Goal: Transaction & Acquisition: Book appointment/travel/reservation

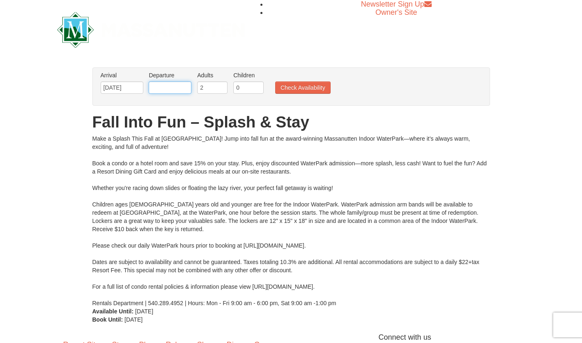
click at [182, 85] on input "text" at bounding box center [170, 87] width 43 height 12
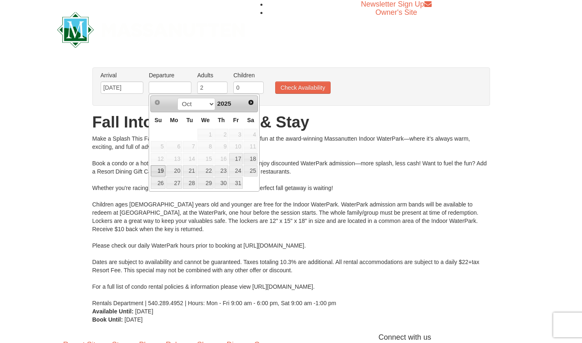
click at [164, 171] on link "19" at bounding box center [158, 171] width 14 height 12
type input "[DATE]"
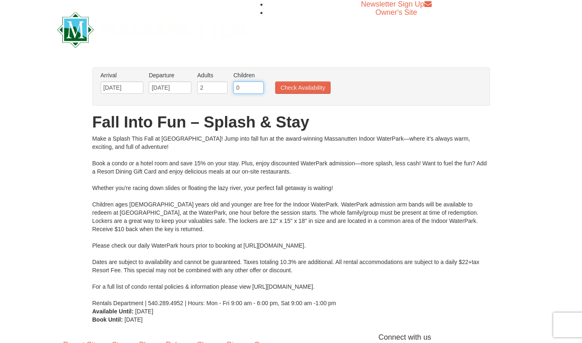
click at [242, 87] on input "0" at bounding box center [248, 87] width 30 height 12
click at [258, 85] on input "1" at bounding box center [248, 87] width 30 height 12
type input "2"
click at [258, 85] on input "2" at bounding box center [248, 87] width 30 height 12
click at [284, 84] on button "Check Availability" at bounding box center [302, 87] width 55 height 12
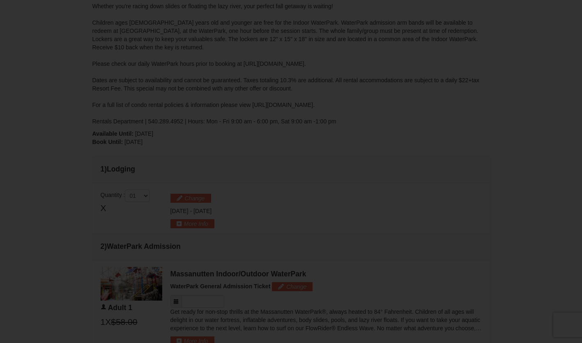
type input "10/18/2025"
type input "[DATE]"
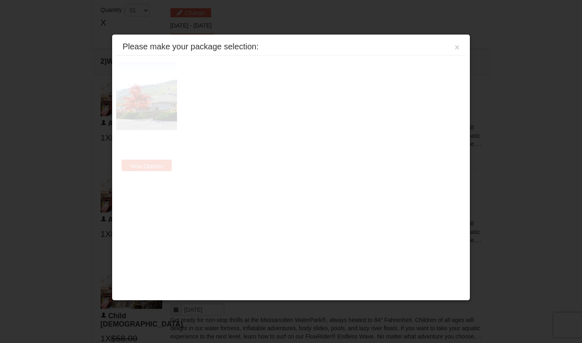
scroll to position [350, 0]
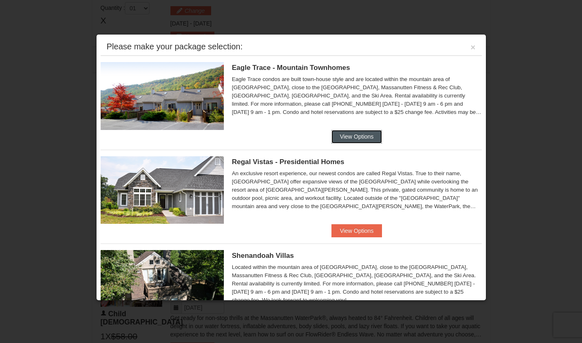
click at [351, 136] on button "View Options" at bounding box center [357, 136] width 50 height 13
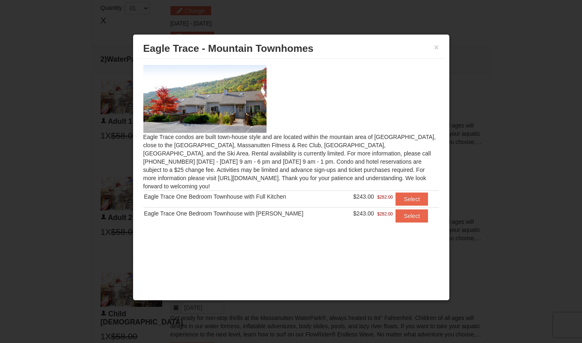
click at [432, 46] on h3 "Eagle Trace - Mountain Townhomes" at bounding box center [291, 48] width 296 height 12
click at [436, 47] on button "×" at bounding box center [436, 47] width 5 height 8
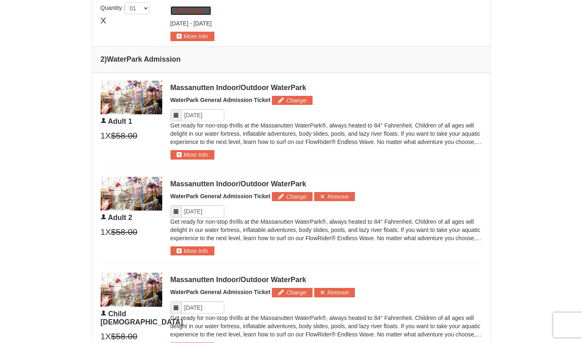
click at [196, 12] on button "Change" at bounding box center [191, 10] width 41 height 9
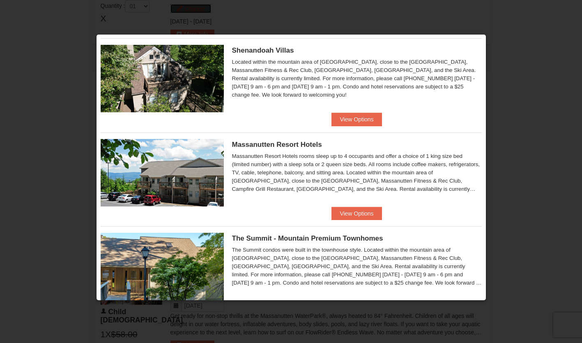
scroll to position [205, 0]
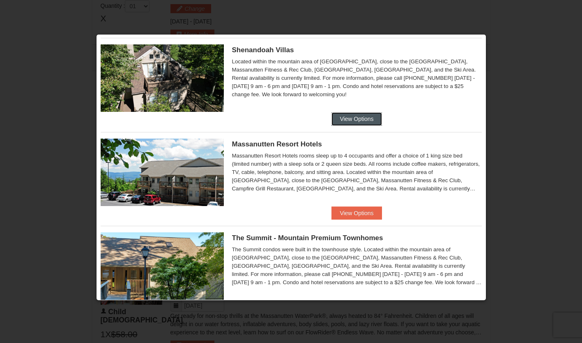
click at [335, 118] on button "View Options" at bounding box center [357, 118] width 50 height 13
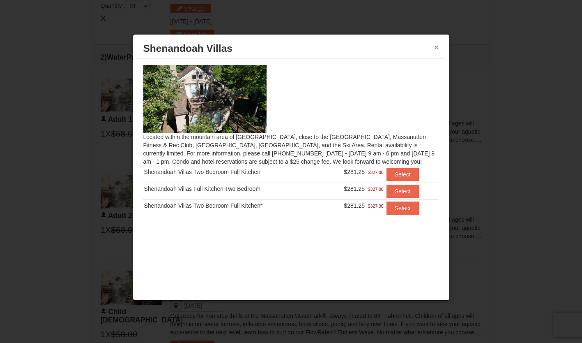
click at [437, 46] on button "×" at bounding box center [436, 47] width 5 height 8
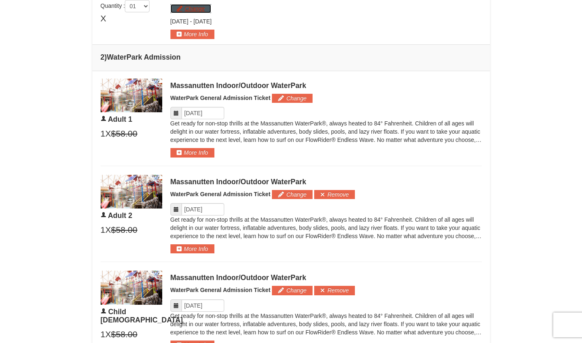
click at [200, 11] on button "Change" at bounding box center [191, 8] width 41 height 9
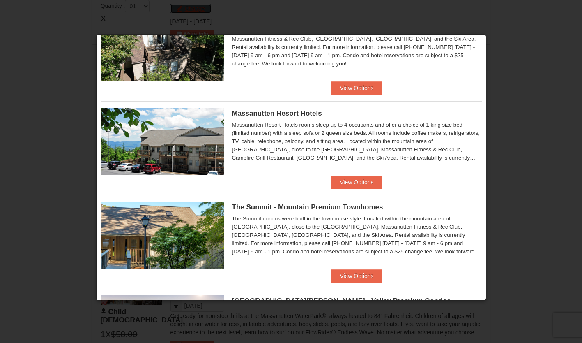
scroll to position [247, 0]
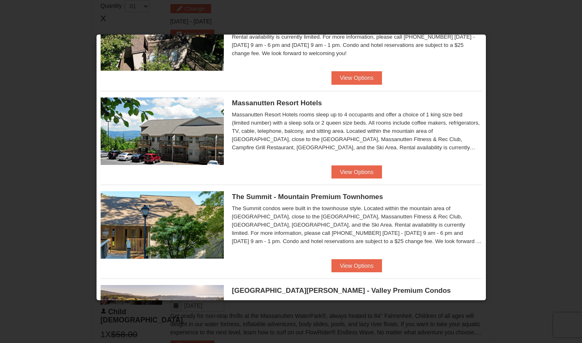
click at [349, 165] on div "Massanutten Resort Hotels Hotel Queen Room $187.75 $217.00" at bounding box center [291, 128] width 381 height 74
click at [349, 169] on button "View Options" at bounding box center [357, 171] width 50 height 13
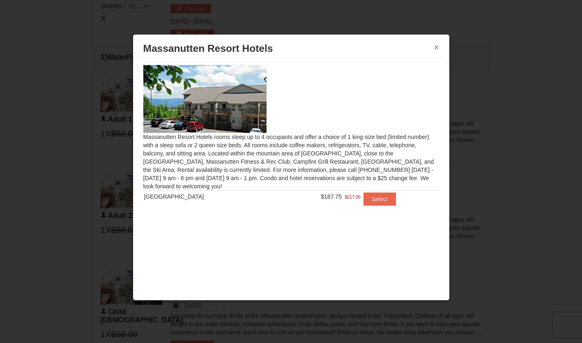
click at [435, 47] on button "×" at bounding box center [436, 47] width 5 height 8
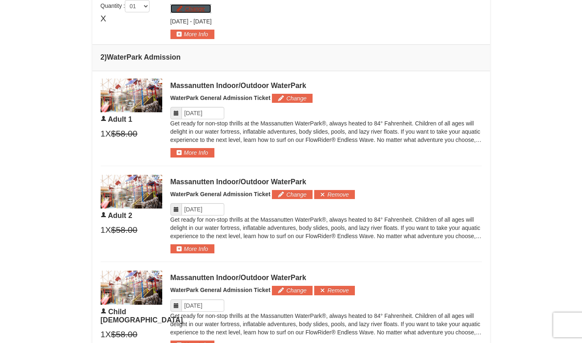
click at [199, 12] on button "Change" at bounding box center [191, 8] width 41 height 9
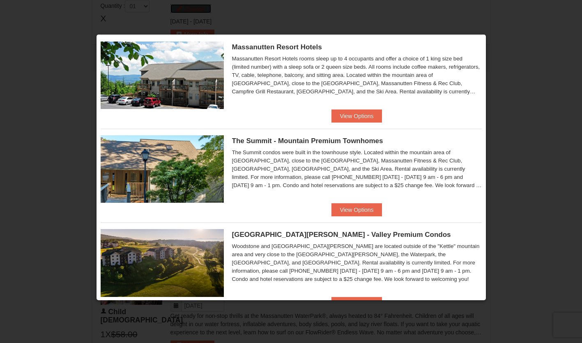
scroll to position [329, 0]
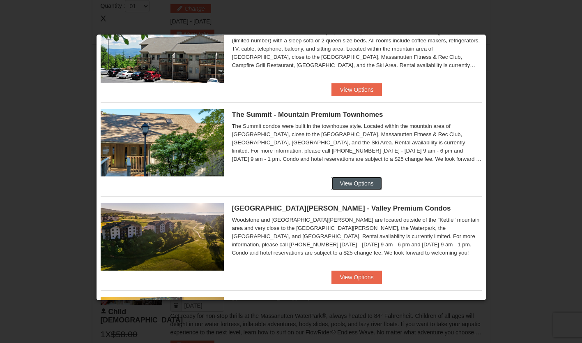
click at [350, 182] on button "View Options" at bounding box center [357, 183] width 50 height 13
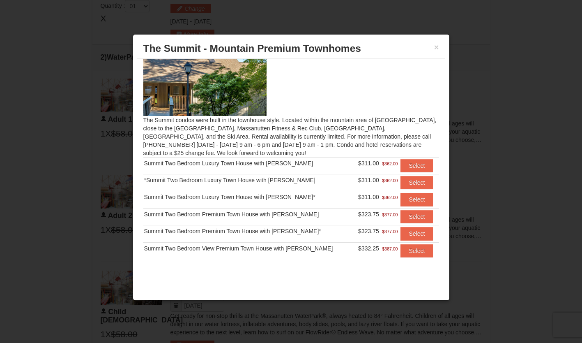
scroll to position [26, 0]
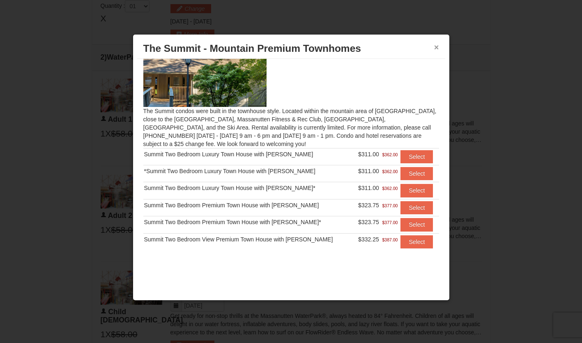
click at [438, 46] on button "×" at bounding box center [436, 47] width 5 height 8
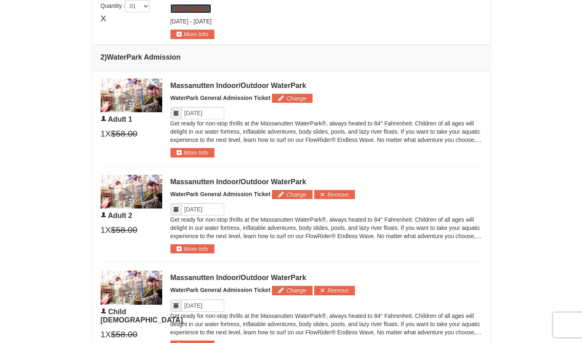
click at [183, 9] on button "Change" at bounding box center [191, 8] width 41 height 9
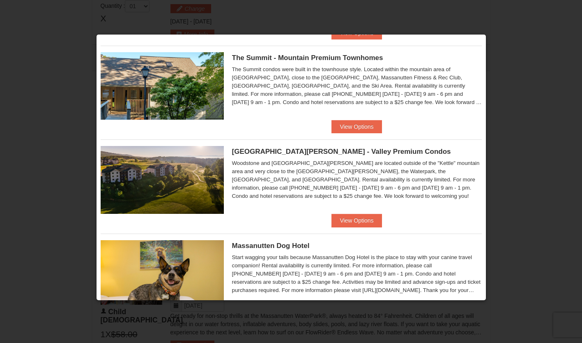
scroll to position [411, 0]
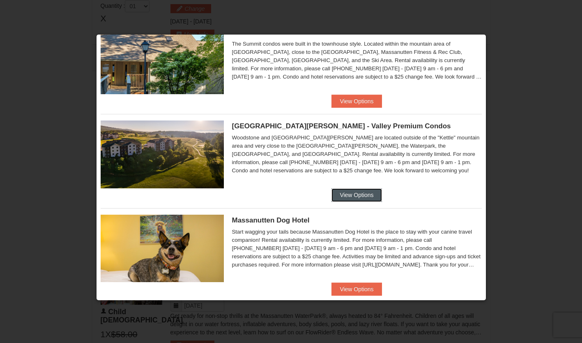
click at [365, 192] on button "View Options" at bounding box center [357, 194] width 50 height 13
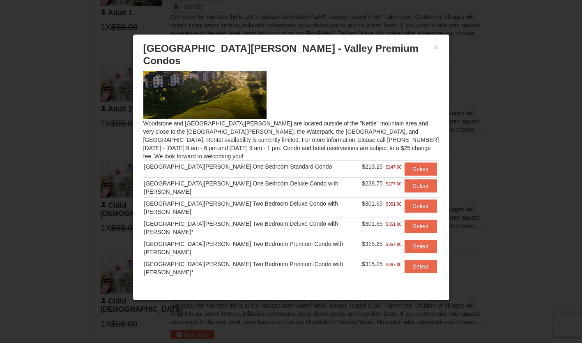
scroll to position [434, 0]
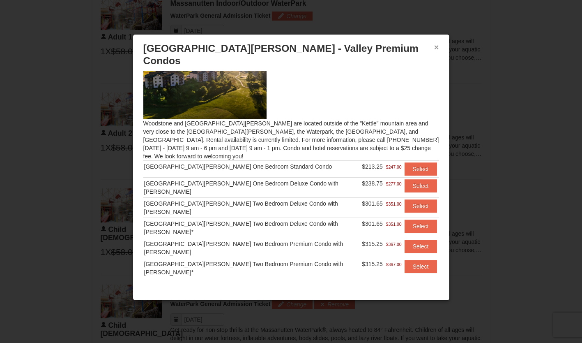
click at [438, 51] on button "×" at bounding box center [436, 47] width 5 height 8
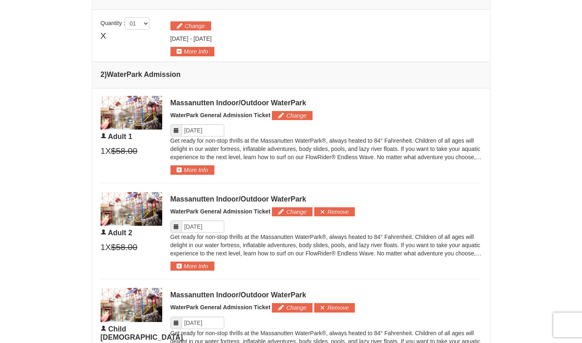
scroll to position [229, 0]
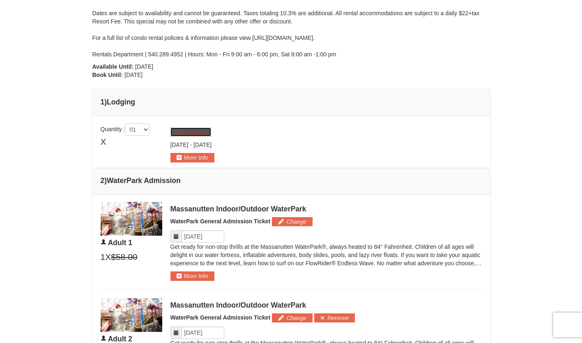
click at [192, 130] on button "Change" at bounding box center [191, 131] width 41 height 9
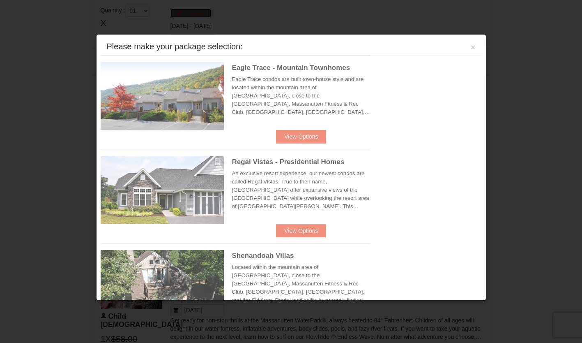
scroll to position [352, 0]
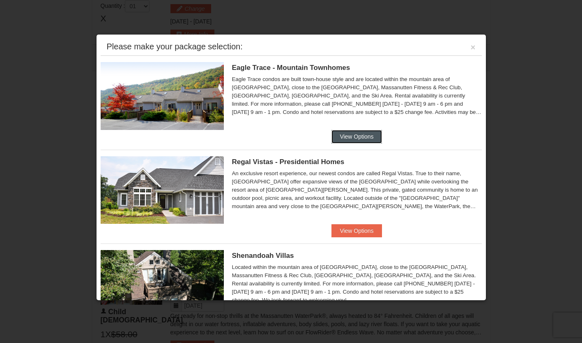
click at [351, 132] on button "View Options" at bounding box center [357, 136] width 50 height 13
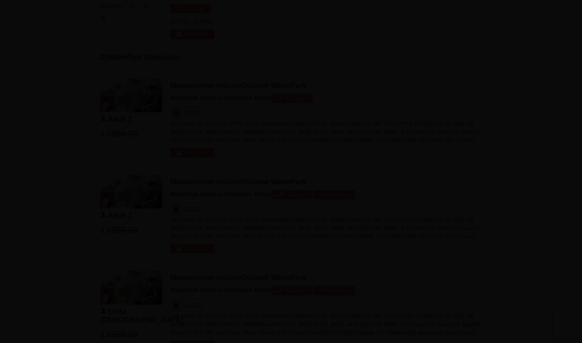
scroll to position [0, 0]
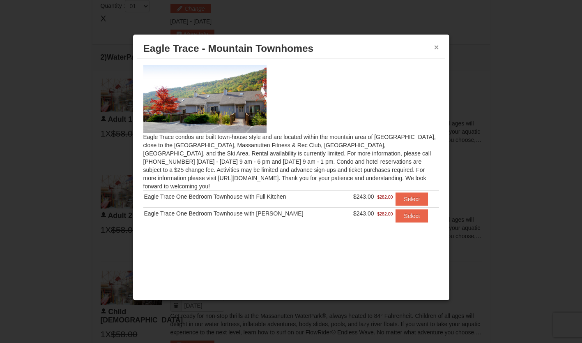
click at [437, 46] on button "×" at bounding box center [436, 47] width 5 height 8
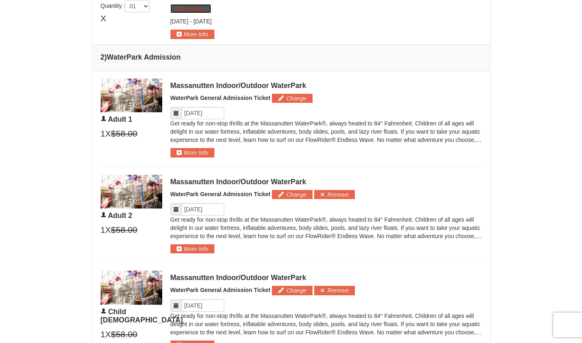
click at [193, 11] on button "Change" at bounding box center [191, 8] width 41 height 9
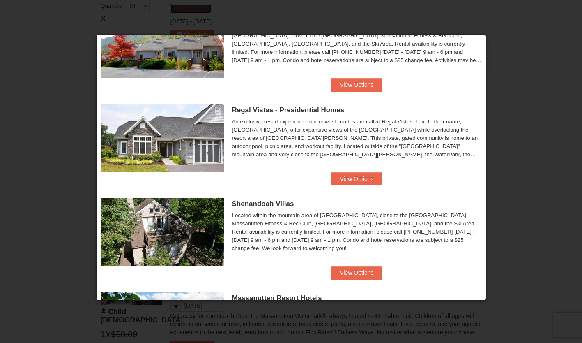
scroll to position [82, 0]
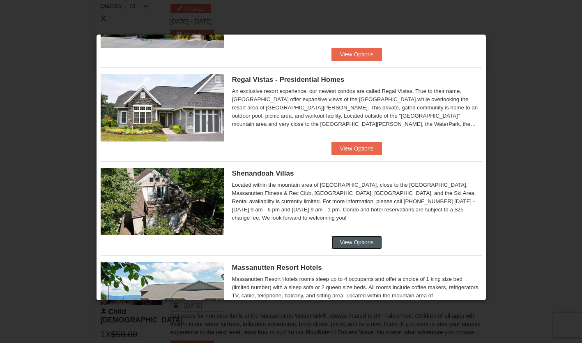
click at [352, 239] on button "View Options" at bounding box center [357, 242] width 50 height 13
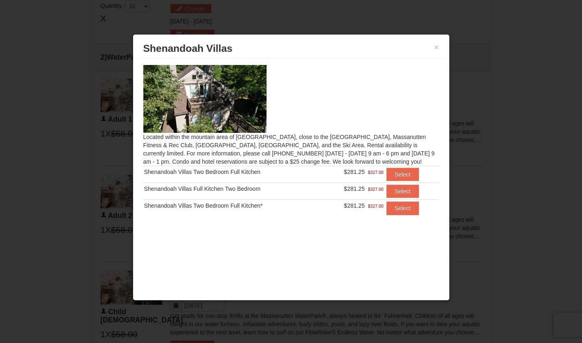
click at [440, 47] on div "× Shenandoah Villas" at bounding box center [291, 49] width 308 height 20
click at [436, 45] on button "×" at bounding box center [436, 47] width 5 height 8
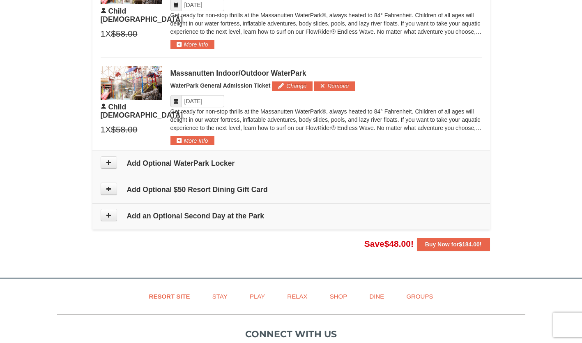
scroll to position [681, 0]
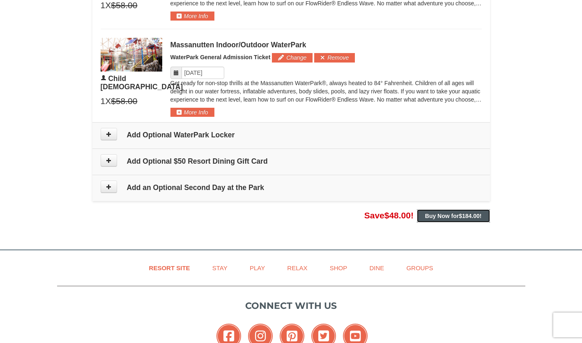
click at [443, 211] on button "Buy Now for $184.00 !" at bounding box center [453, 215] width 73 height 13
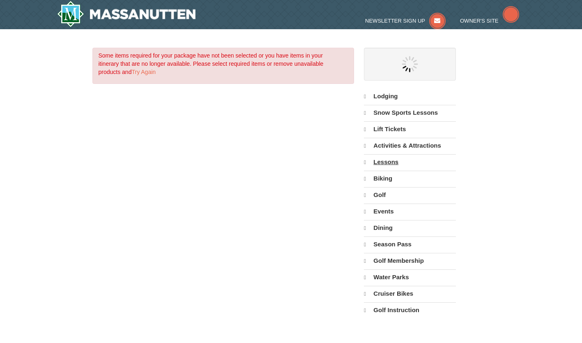
select select "10"
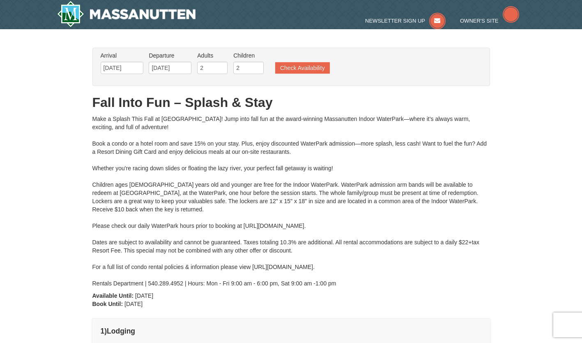
type input "10/18/2025"
type input "[DATE]"
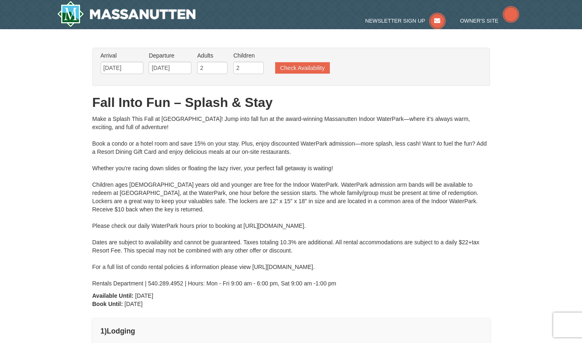
type input "[DATE]"
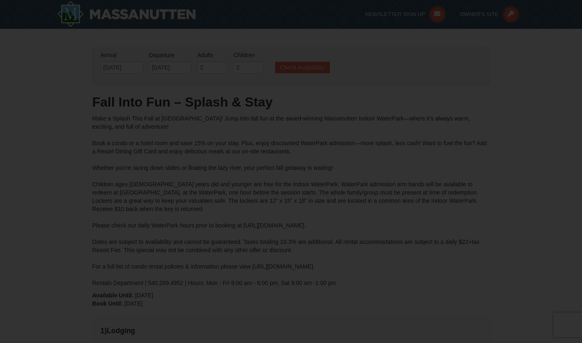
type input "[DATE]"
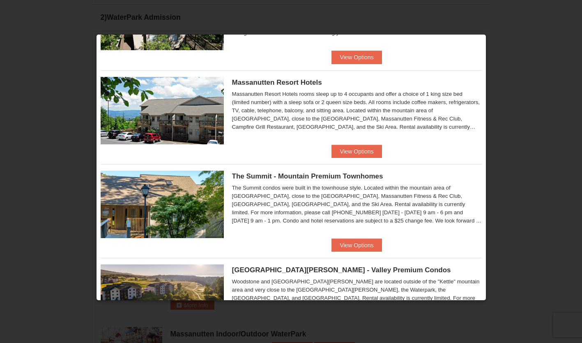
scroll to position [271, 0]
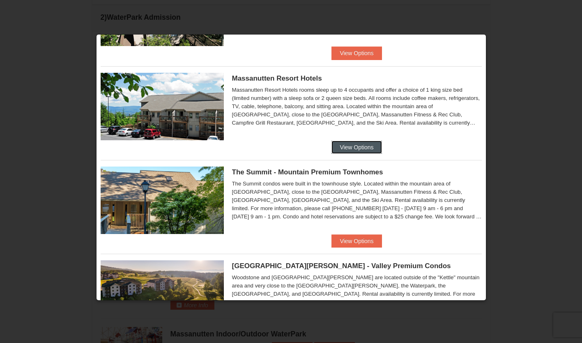
click at [358, 149] on button "View Options" at bounding box center [357, 147] width 50 height 13
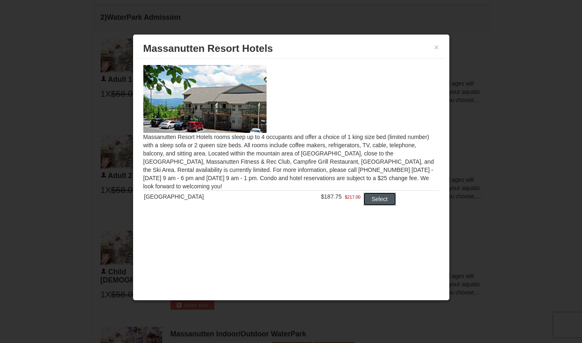
click at [381, 202] on button "Select" at bounding box center [380, 198] width 32 height 13
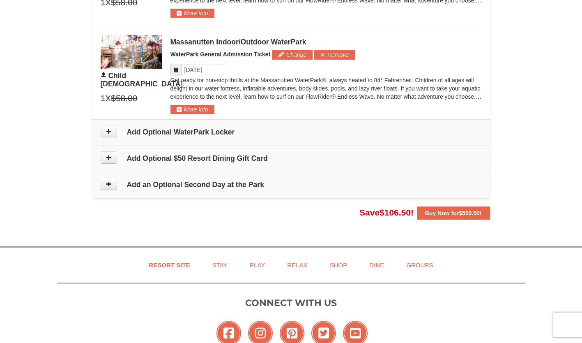
scroll to position [720, 0]
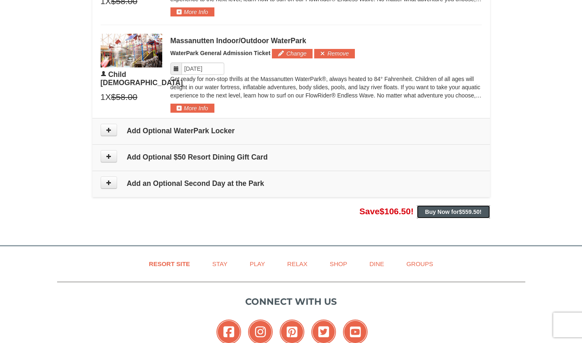
click at [449, 211] on strong "Buy Now for $559.50 !" at bounding box center [453, 211] width 57 height 7
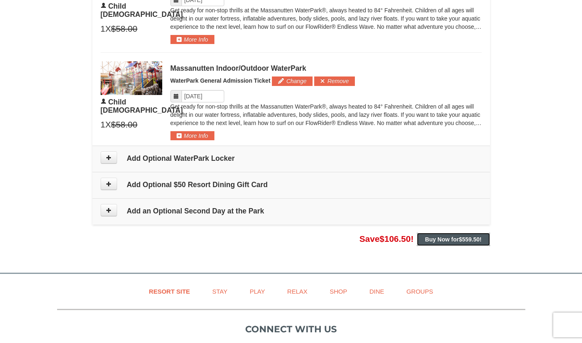
scroll to position [679, 0]
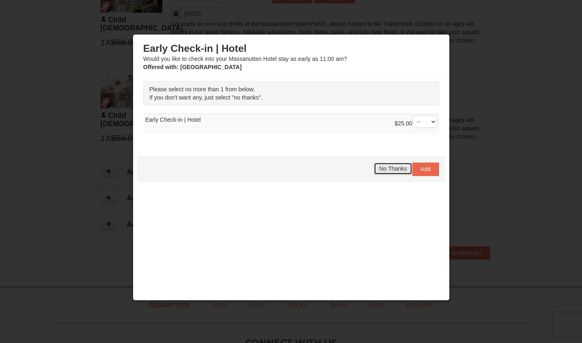
click at [399, 166] on span "No Thanks" at bounding box center [393, 168] width 28 height 7
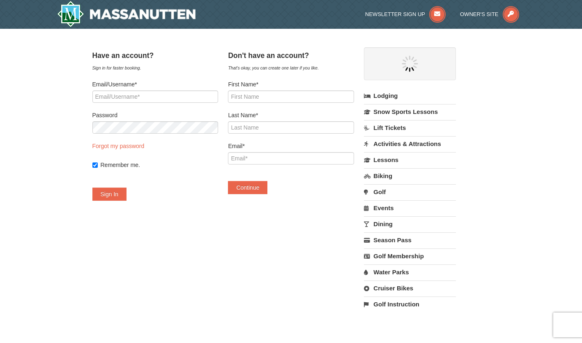
select select "10"
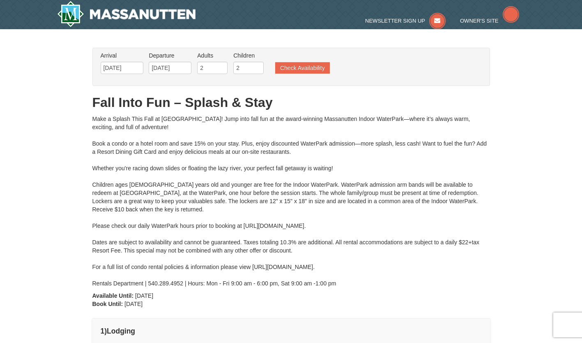
type input "[DATE]"
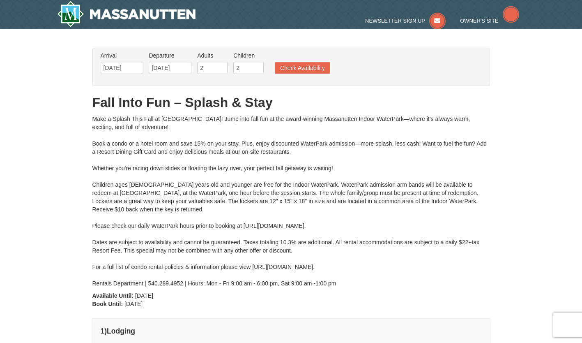
scroll to position [27, 0]
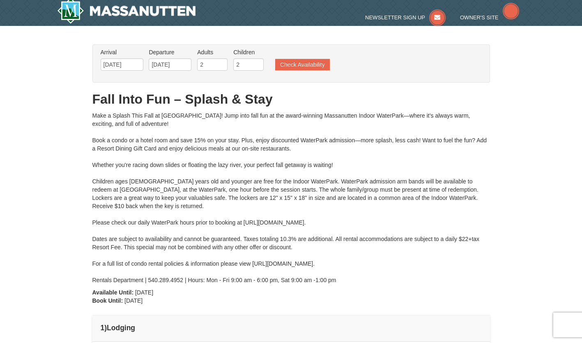
type input "[DATE]"
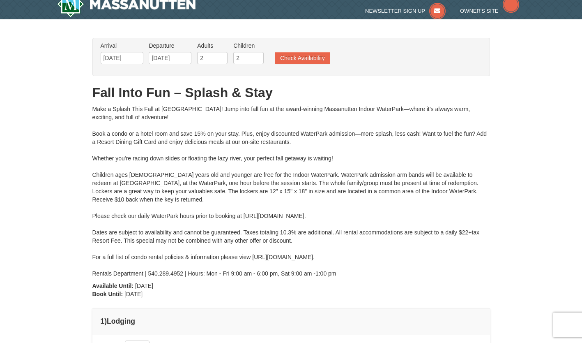
type input "[DATE]"
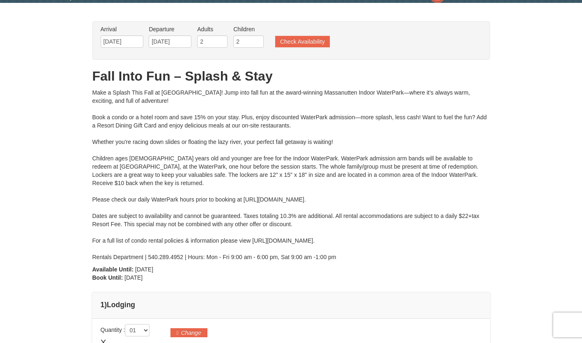
type input "[DATE]"
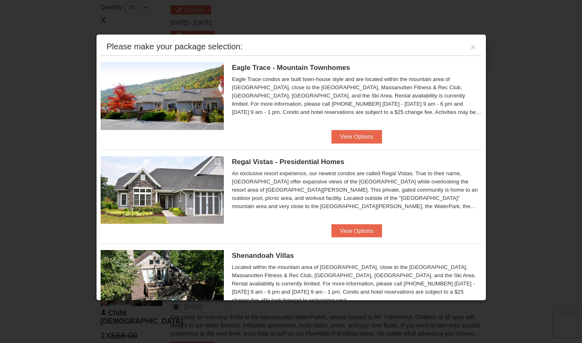
scroll to position [644, 0]
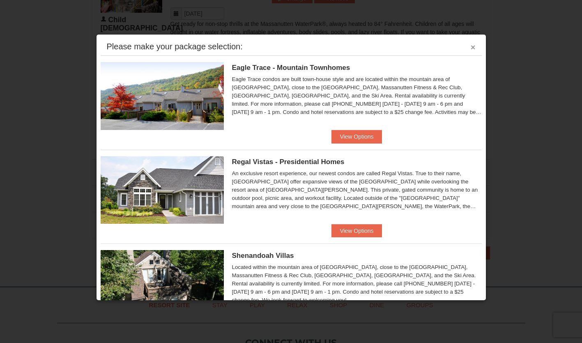
click at [471, 46] on button "×" at bounding box center [473, 47] width 5 height 8
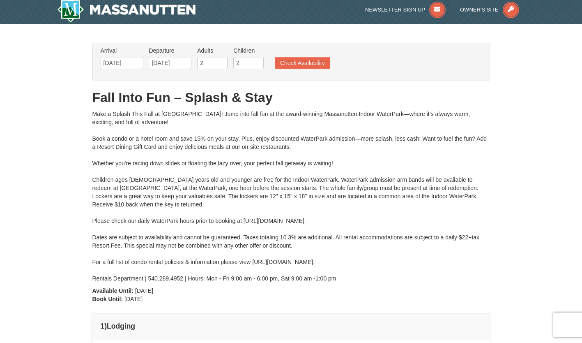
scroll to position [0, 0]
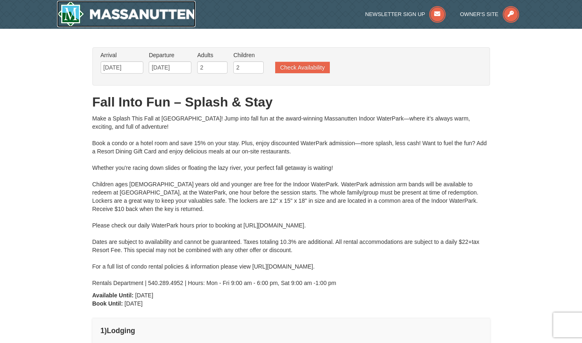
click at [87, 16] on img at bounding box center [126, 14] width 139 height 26
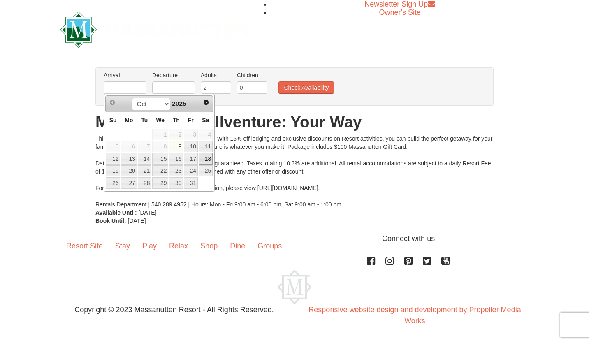
click at [206, 158] on link "18" at bounding box center [206, 159] width 14 height 12
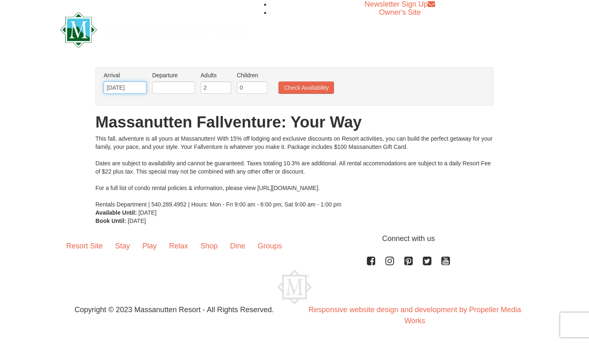
click at [140, 89] on input "[DATE]" at bounding box center [125, 87] width 43 height 12
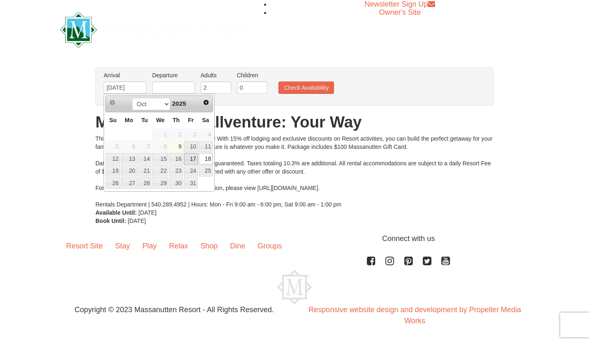
click at [191, 159] on link "17" at bounding box center [191, 159] width 14 height 12
type input "[DATE]"
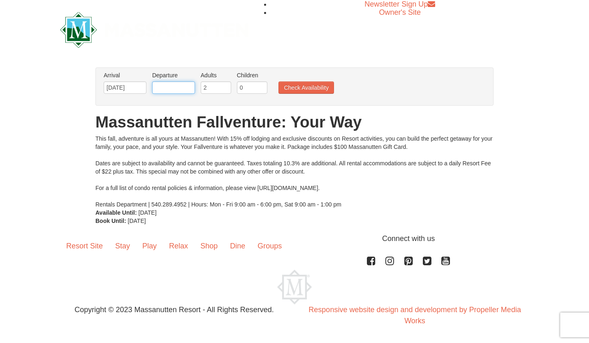
click at [178, 89] on input "text" at bounding box center [173, 87] width 43 height 12
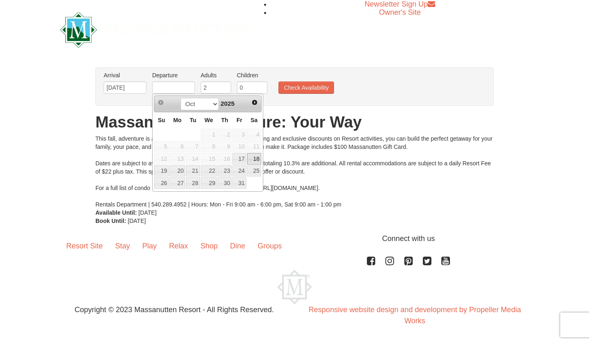
click at [253, 157] on link "18" at bounding box center [254, 159] width 14 height 12
type input "[DATE]"
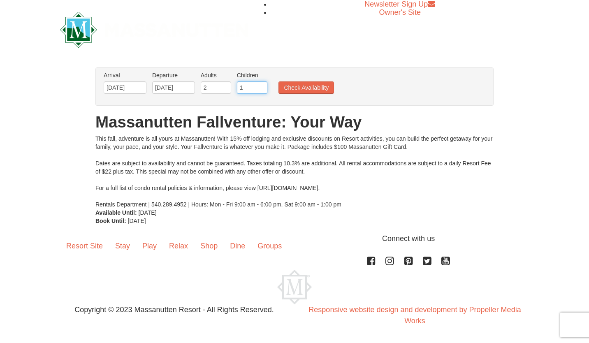
click at [261, 85] on input "1" at bounding box center [252, 87] width 30 height 12
drag, startPoint x: 261, startPoint y: 85, endPoint x: 268, endPoint y: 85, distance: 6.6
type input "2"
click at [262, 85] on input "2" at bounding box center [252, 87] width 30 height 12
click at [312, 89] on button "Check Availability" at bounding box center [305, 87] width 55 height 12
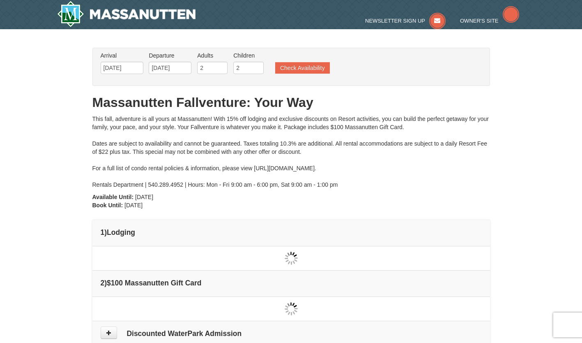
type input "[DATE]"
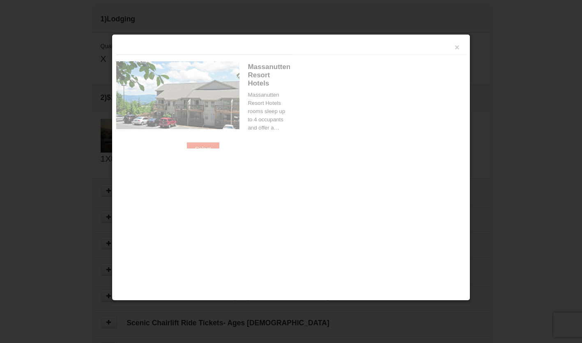
scroll to position [251, 0]
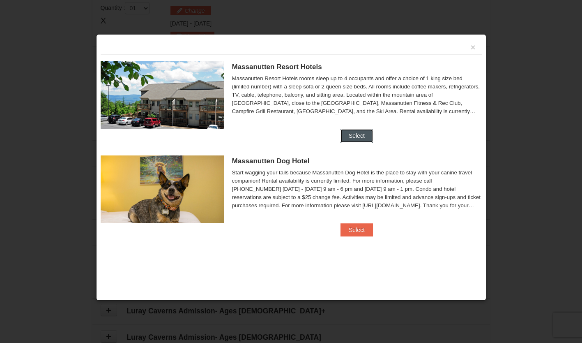
click at [353, 135] on button "Select" at bounding box center [357, 135] width 32 height 13
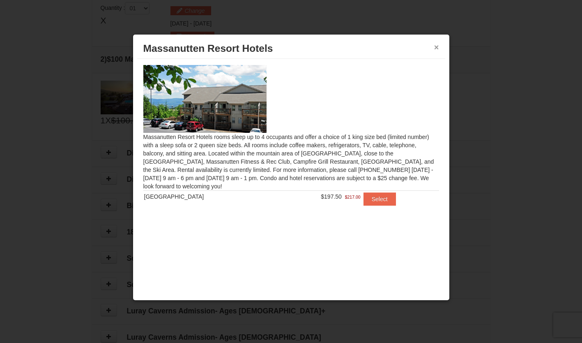
click at [435, 45] on button "×" at bounding box center [436, 47] width 5 height 8
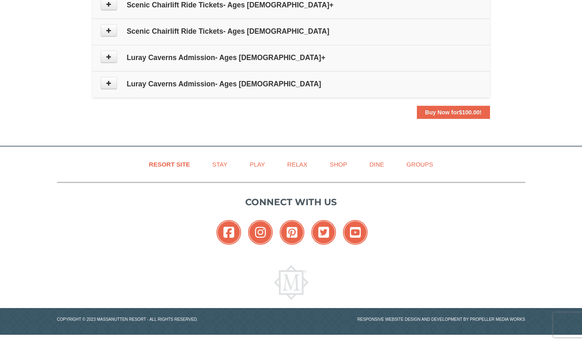
scroll to position [422, 0]
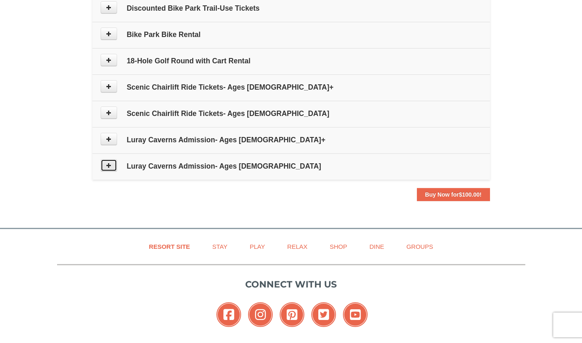
click at [107, 167] on icon at bounding box center [109, 165] width 6 height 6
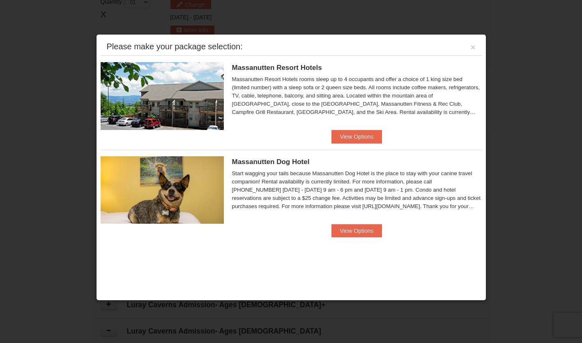
scroll to position [253, 0]
click at [349, 136] on button "View Options" at bounding box center [357, 136] width 50 height 13
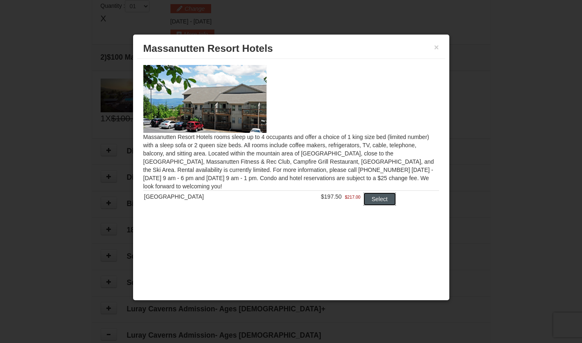
click at [379, 199] on button "Select" at bounding box center [380, 198] width 32 height 13
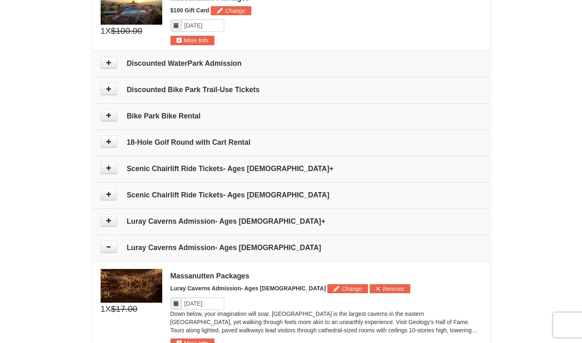
scroll to position [335, 0]
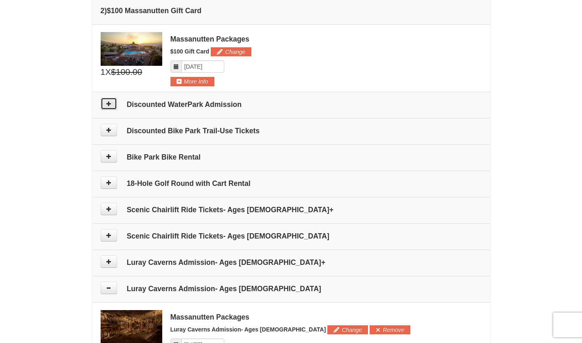
click at [110, 106] on icon at bounding box center [109, 104] width 6 height 6
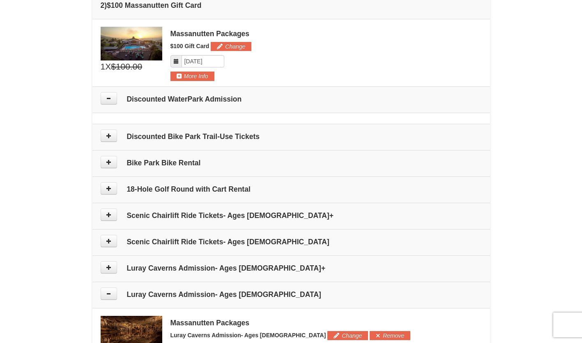
scroll to position [263, 0]
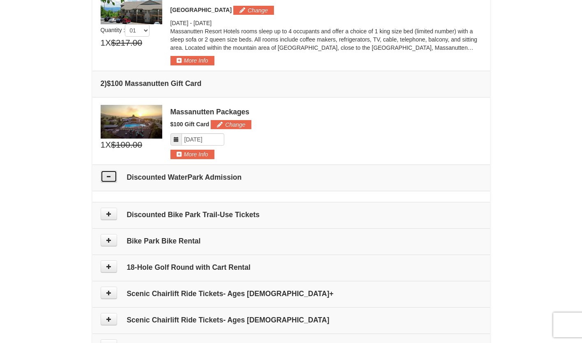
click at [108, 182] on button at bounding box center [109, 176] width 16 height 12
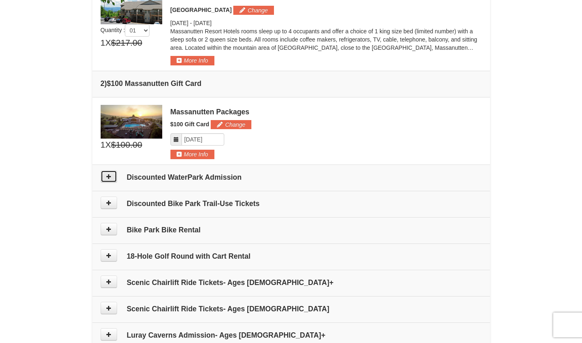
click at [108, 178] on icon at bounding box center [109, 176] width 6 height 6
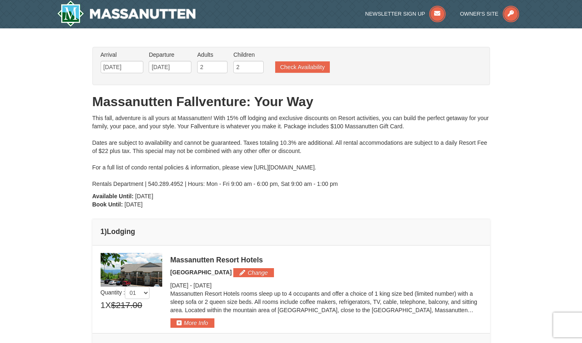
scroll to position [0, 0]
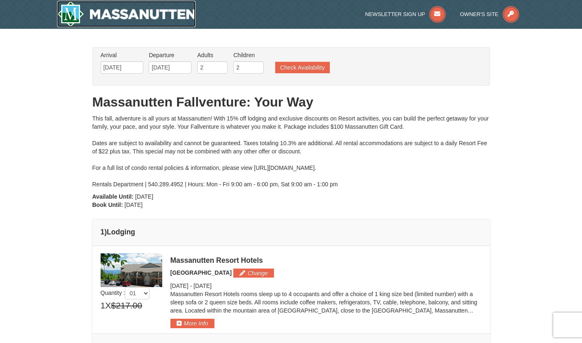
click at [112, 16] on img at bounding box center [126, 14] width 139 height 26
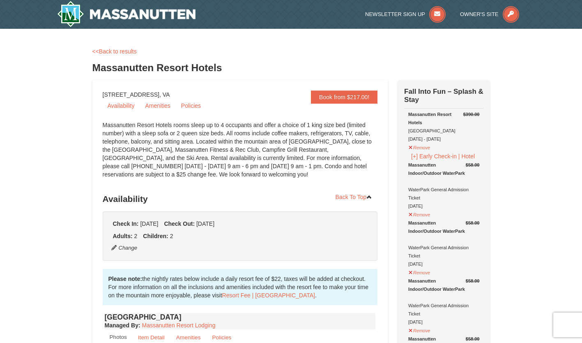
select select "10"
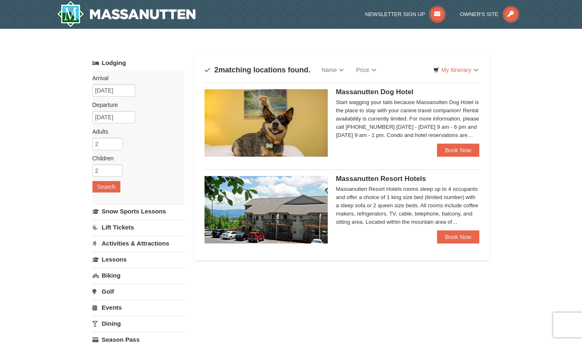
select select "10"
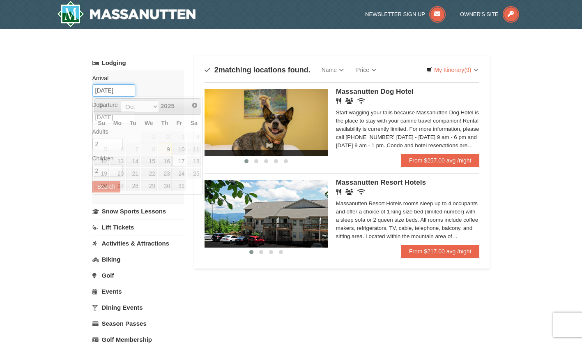
click at [115, 90] on input "[DATE]" at bounding box center [113, 90] width 43 height 12
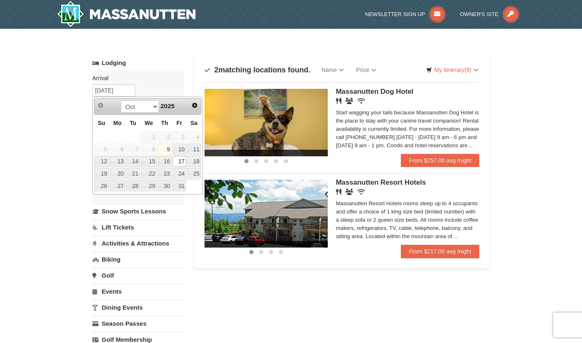
click at [178, 159] on link "17" at bounding box center [180, 162] width 14 height 12
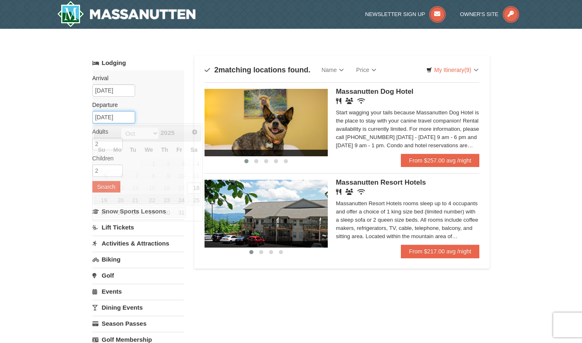
click at [113, 115] on input "[DATE]" at bounding box center [113, 117] width 43 height 12
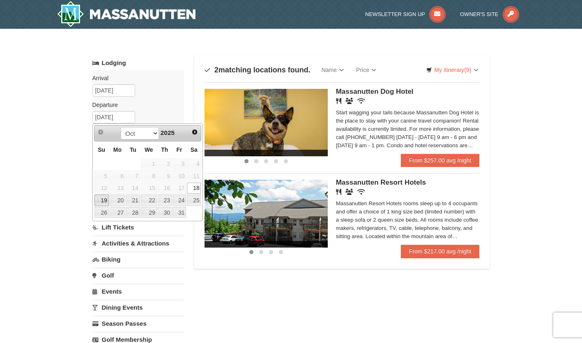
click at [104, 197] on link "19" at bounding box center [102, 200] width 14 height 12
type input "[DATE]"
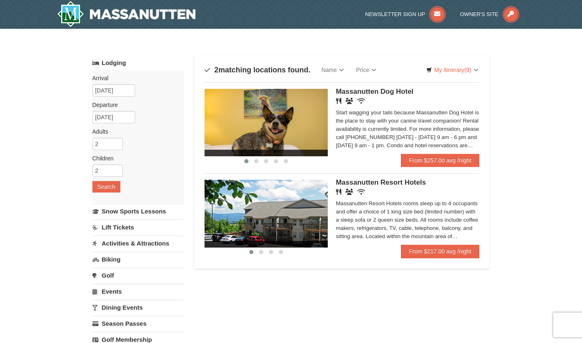
click at [120, 62] on link "Lodging" at bounding box center [138, 62] width 92 height 15
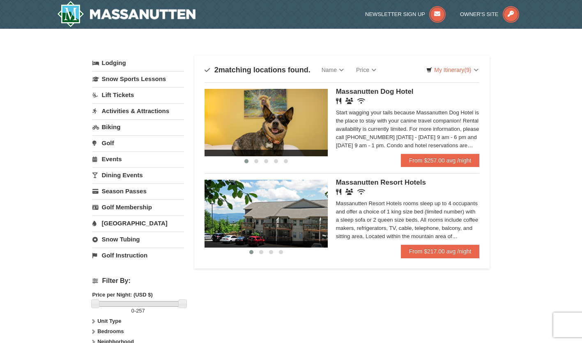
click at [120, 62] on link "Lodging" at bounding box center [138, 62] width 92 height 15
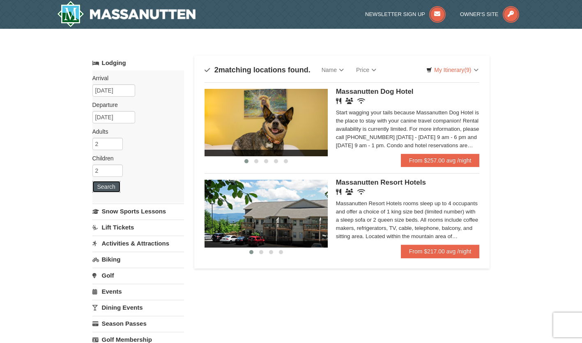
click at [110, 187] on button "Search" at bounding box center [106, 187] width 28 height 12
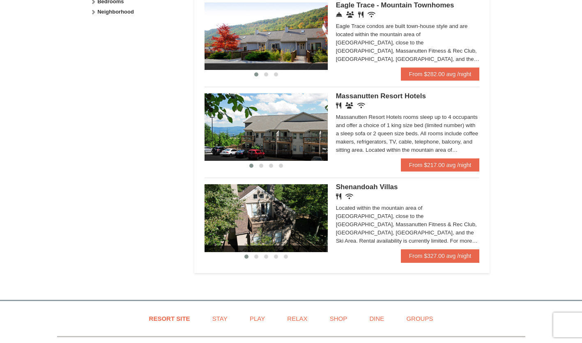
scroll to position [452, 0]
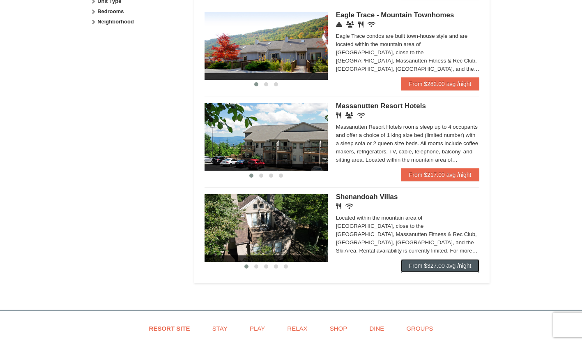
click at [418, 266] on link "From $327.00 avg /night" at bounding box center [440, 265] width 79 height 13
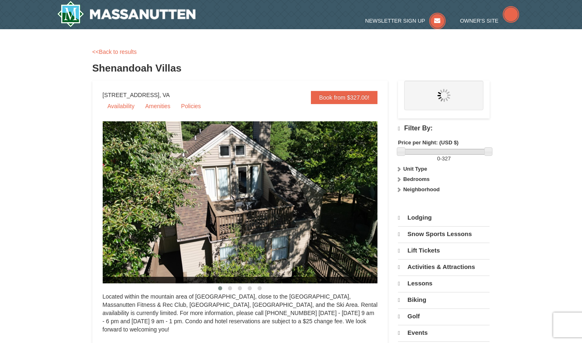
select select "10"
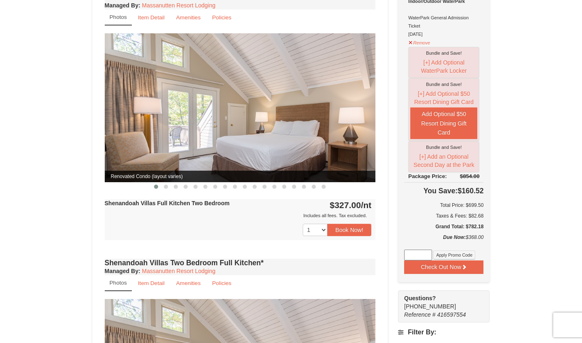
scroll to position [621, 0]
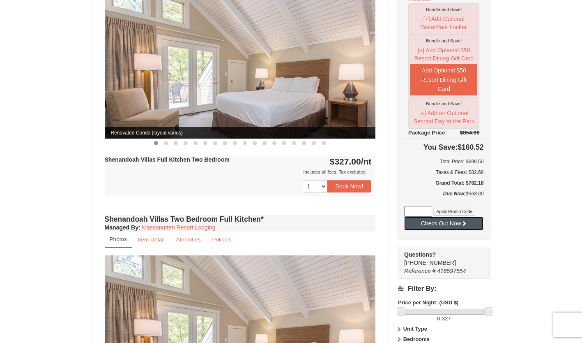
click at [467, 224] on icon at bounding box center [465, 223] width 6 height 6
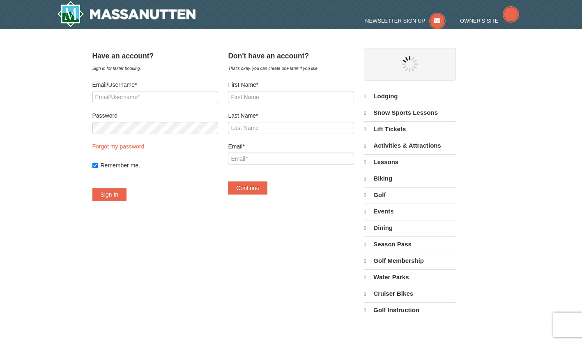
select select "10"
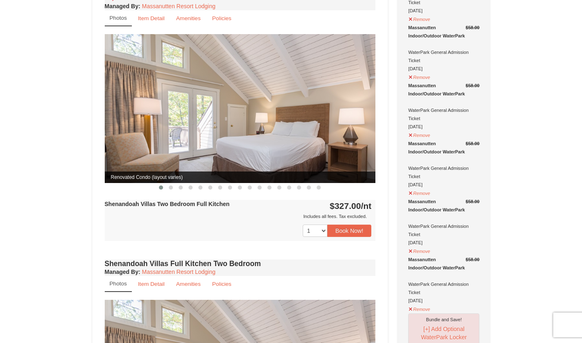
scroll to position [310, 0]
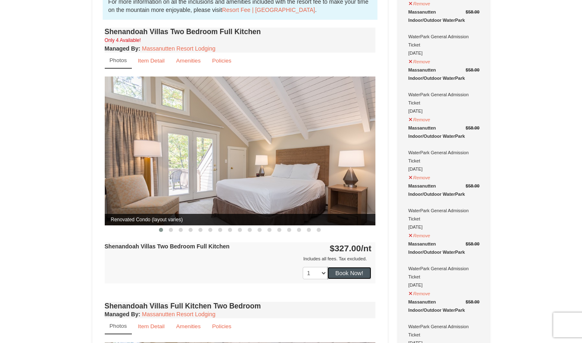
click at [360, 267] on button "Book Now!" at bounding box center [350, 273] width 44 height 12
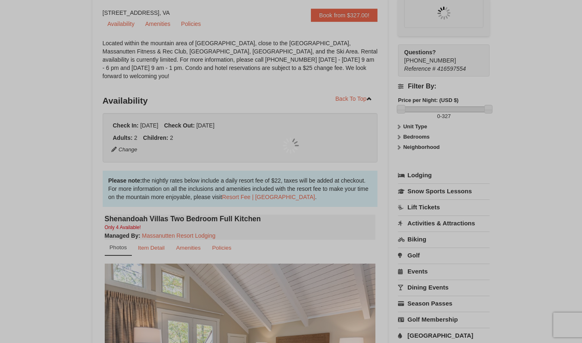
scroll to position [80, 0]
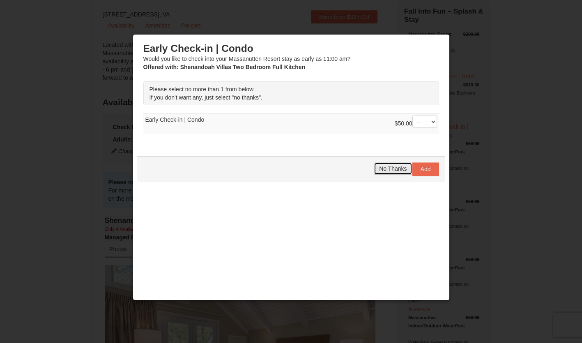
click at [394, 169] on span "No Thanks" at bounding box center [393, 168] width 28 height 7
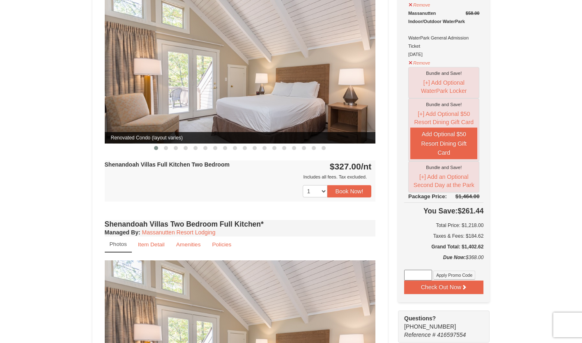
scroll to position [656, 0]
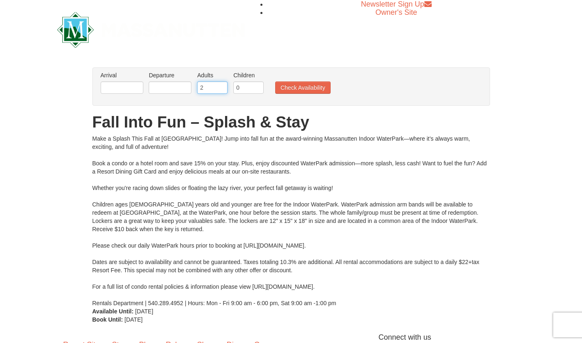
click at [214, 87] on input "2" at bounding box center [212, 87] width 30 height 12
click at [222, 83] on input "3" at bounding box center [212, 87] width 30 height 12
click at [223, 91] on input "2" at bounding box center [212, 87] width 30 height 12
type input "1"
click at [223, 90] on input "1" at bounding box center [212, 87] width 30 height 12
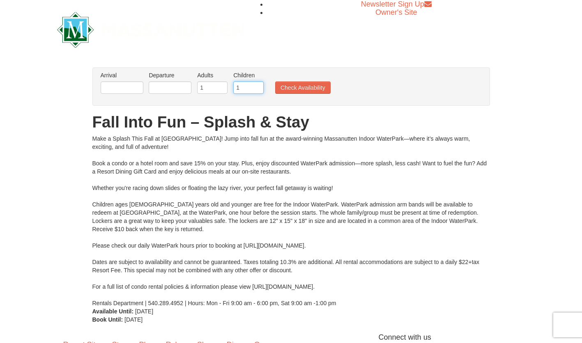
type input "1"
click at [258, 84] on input "1" at bounding box center [248, 87] width 30 height 12
click at [139, 85] on input "text" at bounding box center [122, 87] width 43 height 12
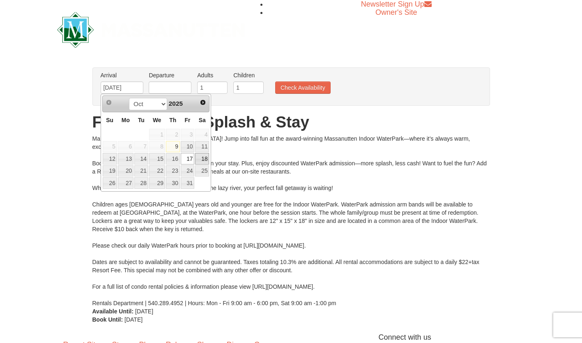
click at [204, 155] on link "18" at bounding box center [202, 159] width 14 height 12
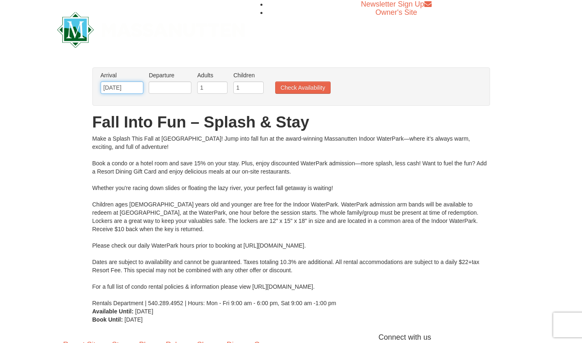
click at [125, 88] on input "[DATE]" at bounding box center [122, 87] width 43 height 12
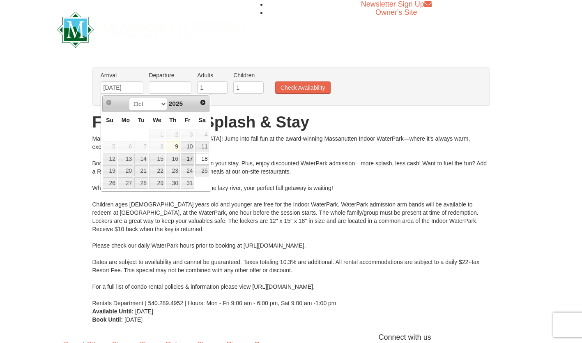
click at [189, 156] on link "17" at bounding box center [188, 159] width 14 height 12
type input "[DATE]"
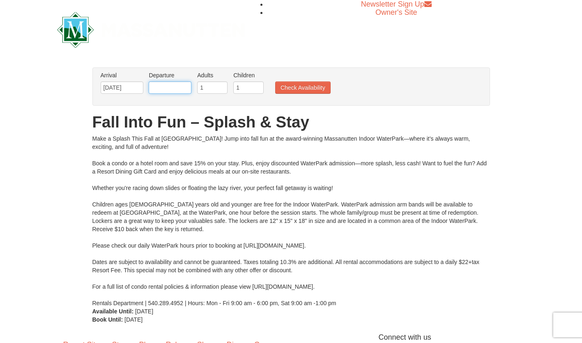
click at [175, 84] on input "text" at bounding box center [170, 87] width 43 height 12
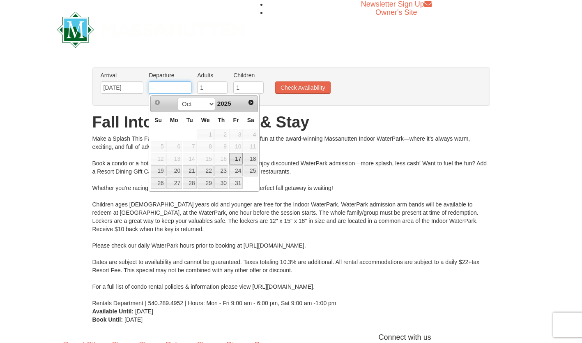
type input "[DATE]"
click at [289, 88] on button "Check Availability" at bounding box center [302, 87] width 55 height 12
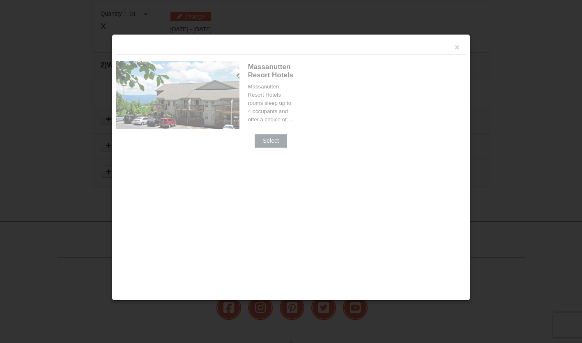
scroll to position [350, 0]
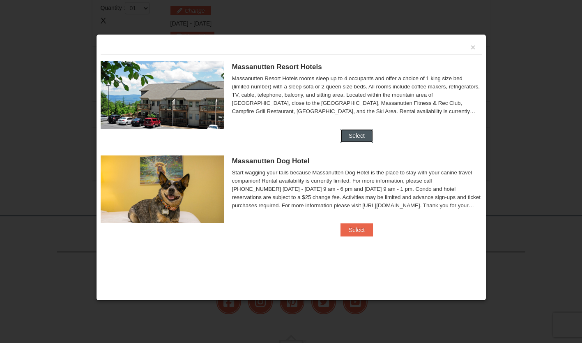
click at [344, 134] on button "Select" at bounding box center [357, 135] width 32 height 13
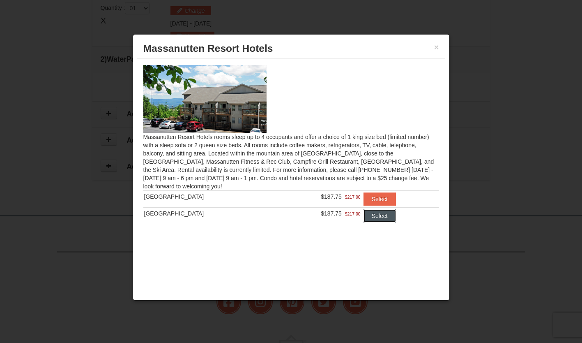
click at [376, 216] on button "Select" at bounding box center [380, 215] width 32 height 13
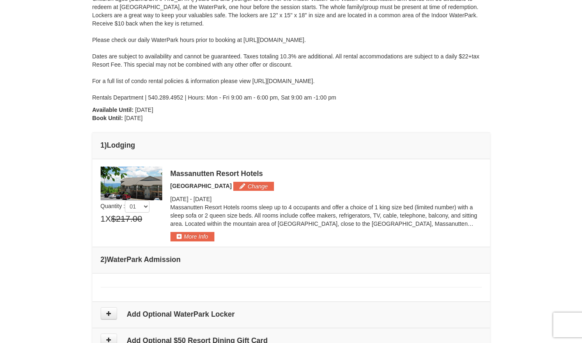
scroll to position [391, 0]
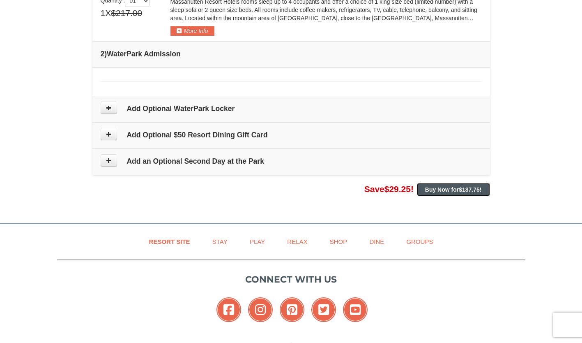
click at [442, 188] on strong "Buy Now for $187.75 !" at bounding box center [453, 189] width 57 height 7
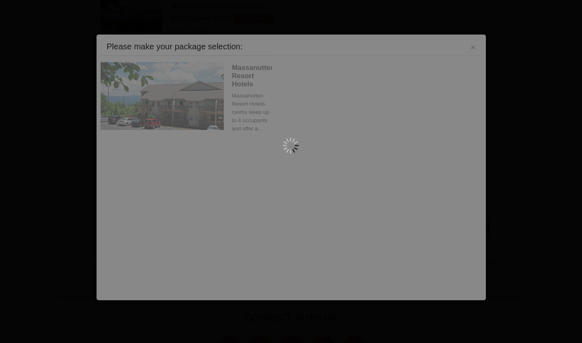
scroll to position [352, 0]
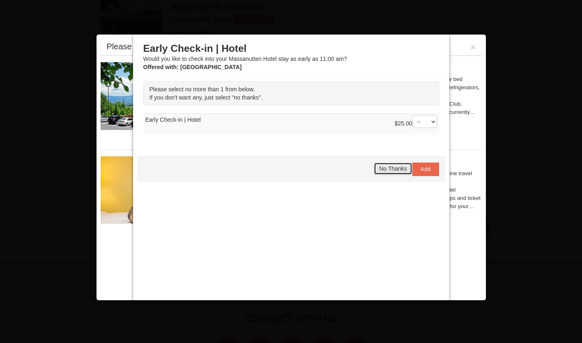
click at [393, 169] on span "No Thanks" at bounding box center [393, 168] width 28 height 7
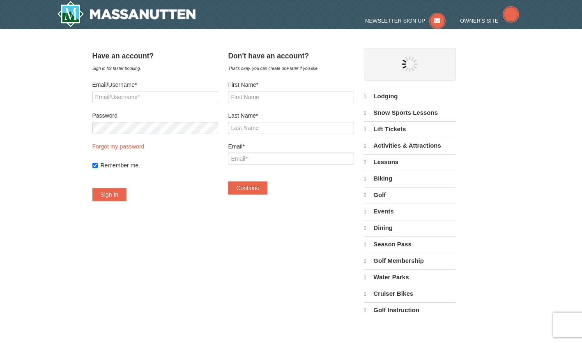
select select "10"
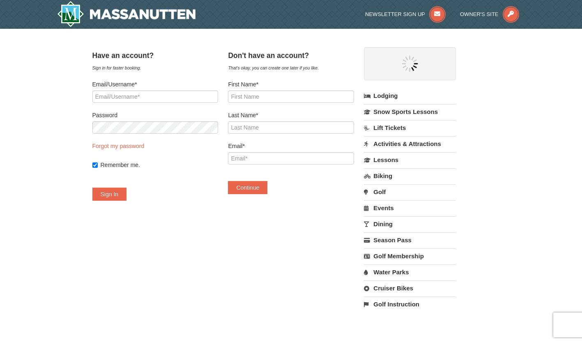
select select "10"
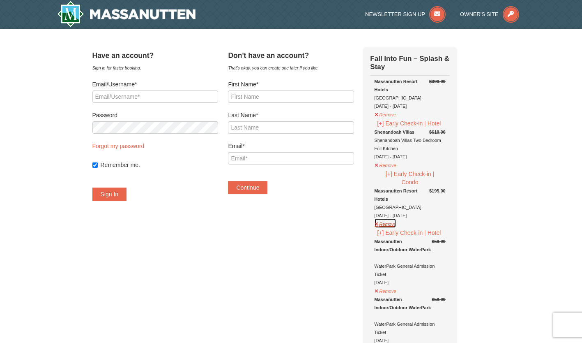
click at [397, 222] on button "Remove" at bounding box center [385, 223] width 22 height 10
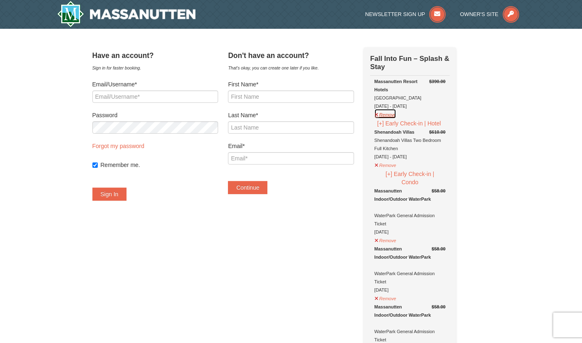
click at [397, 111] on button "Remove" at bounding box center [385, 114] width 22 height 10
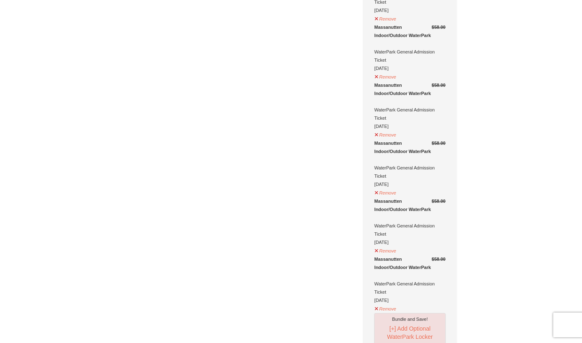
scroll to position [288, 0]
click at [394, 307] on button "Remove" at bounding box center [385, 307] width 22 height 10
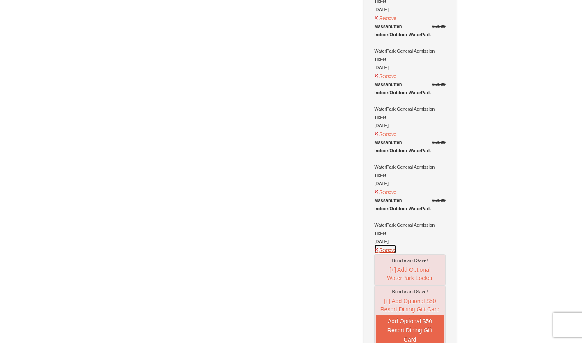
click at [397, 249] on button "Remove" at bounding box center [385, 249] width 22 height 10
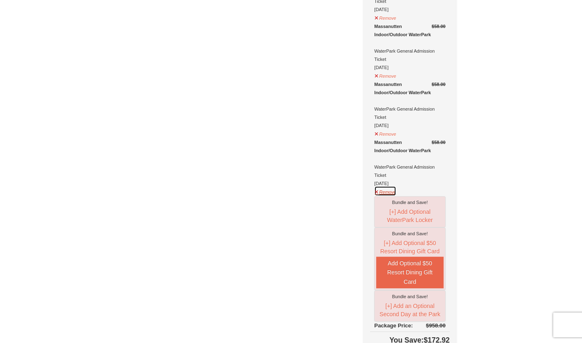
click at [397, 189] on button "Remove" at bounding box center [385, 191] width 22 height 10
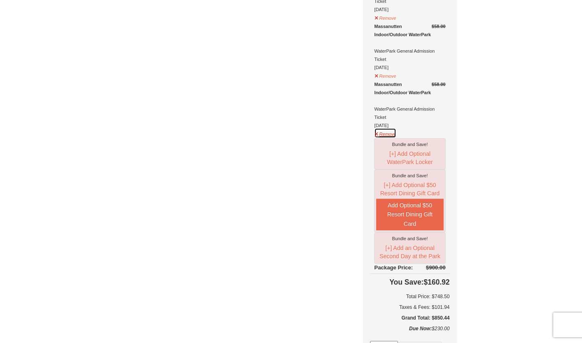
click at [397, 134] on button "Remove" at bounding box center [385, 133] width 22 height 10
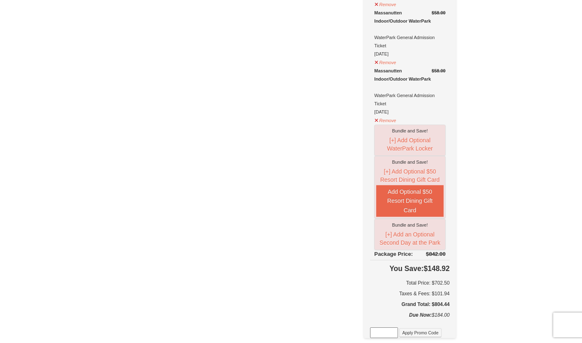
scroll to position [205, 0]
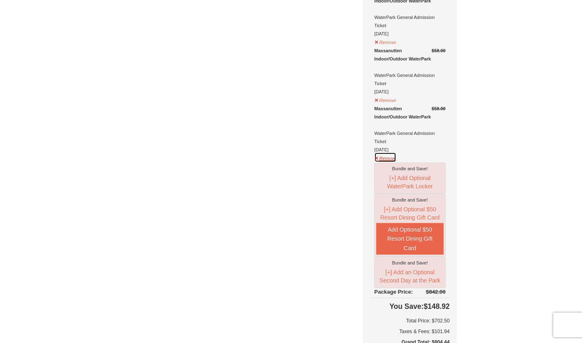
click at [396, 158] on button "Remove" at bounding box center [385, 157] width 22 height 10
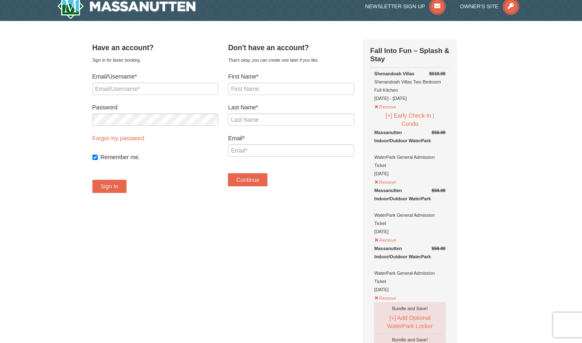
scroll to position [5, 0]
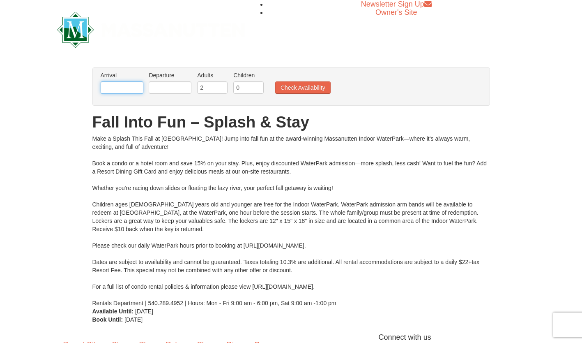
click at [123, 88] on input "text" at bounding box center [122, 87] width 43 height 12
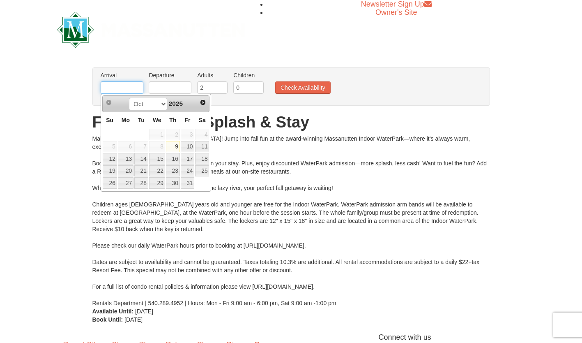
type input "[DATE]"
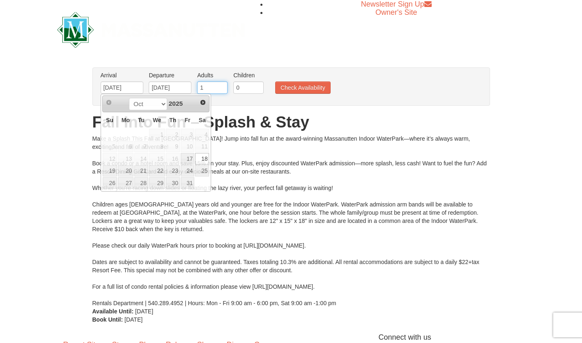
type input "1"
click at [222, 91] on input "1" at bounding box center [212, 87] width 30 height 12
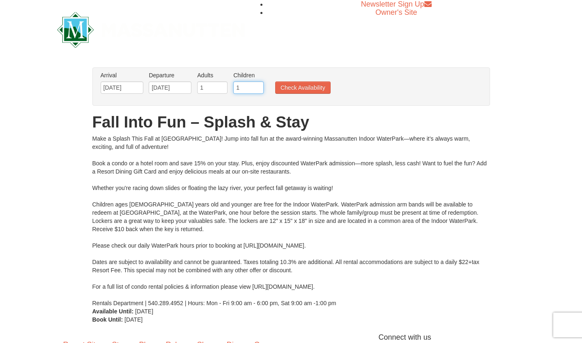
type input "1"
click at [257, 85] on input "1" at bounding box center [248, 87] width 30 height 12
click at [295, 86] on button "Check Availability" at bounding box center [302, 87] width 55 height 12
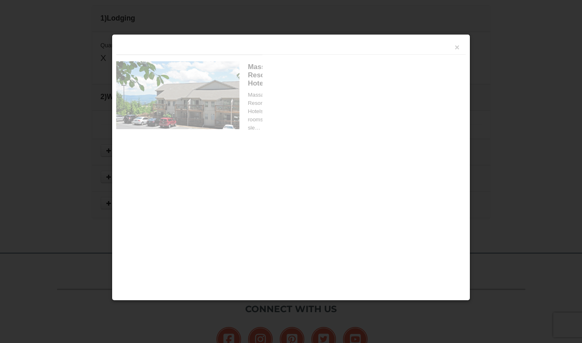
scroll to position [350, 0]
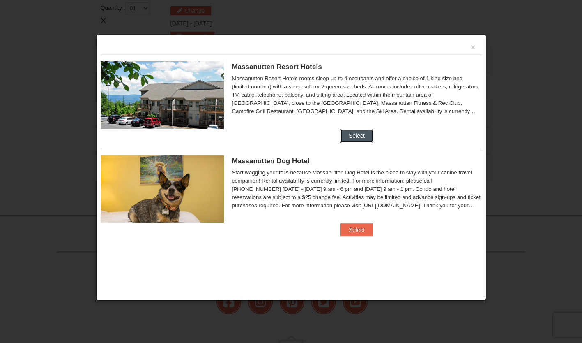
click at [348, 136] on button "Select" at bounding box center [357, 135] width 32 height 13
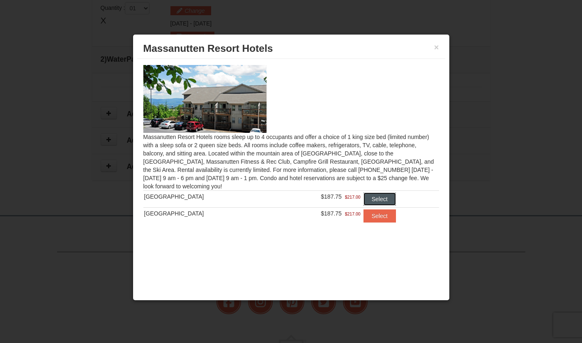
click at [379, 199] on button "Select" at bounding box center [380, 198] width 32 height 13
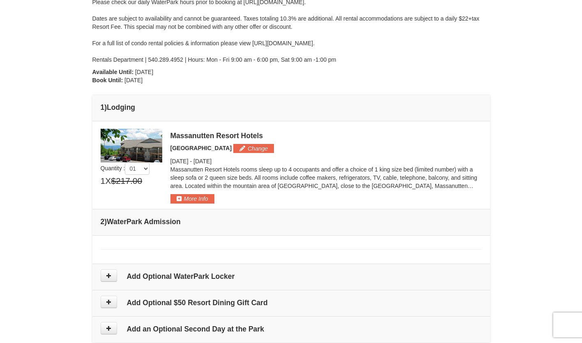
scroll to position [309, 0]
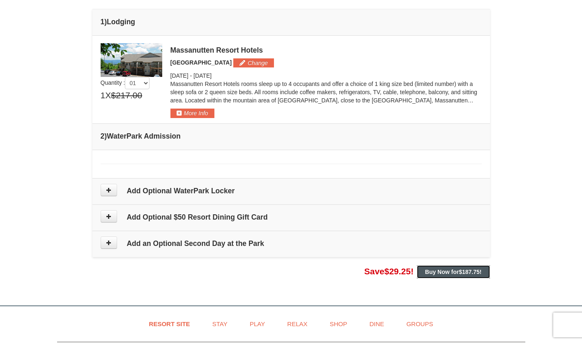
click at [473, 267] on button "Buy Now for $187.75 !" at bounding box center [453, 271] width 73 height 13
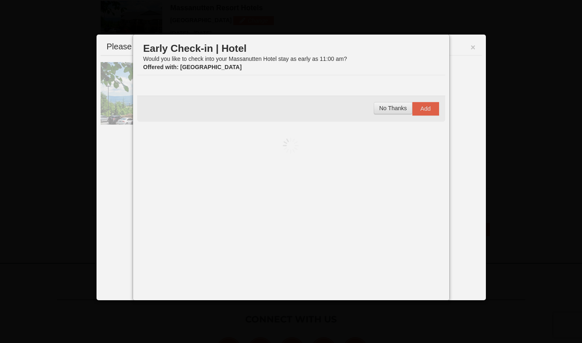
scroll to position [352, 0]
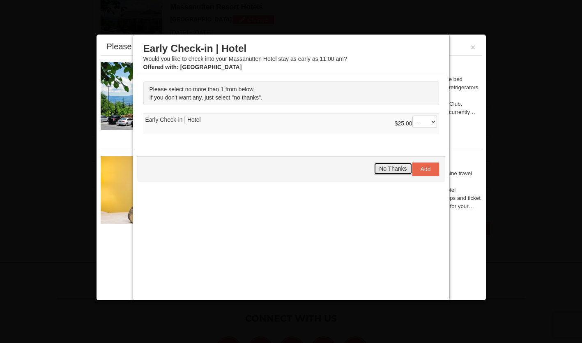
click at [396, 169] on span "No Thanks" at bounding box center [393, 168] width 28 height 7
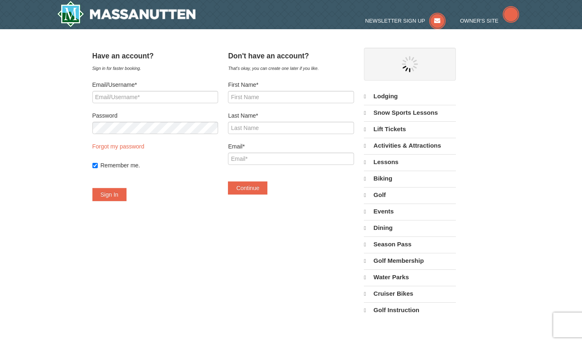
select select "10"
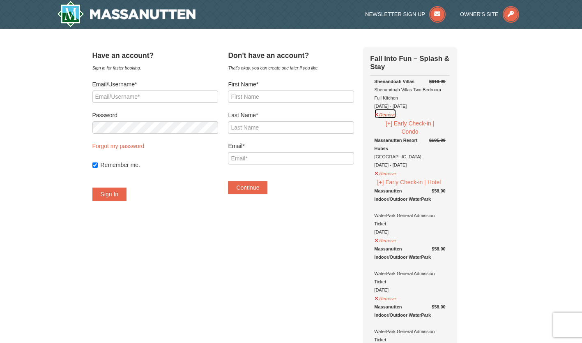
click at [397, 112] on button "Remove" at bounding box center [385, 114] width 22 height 10
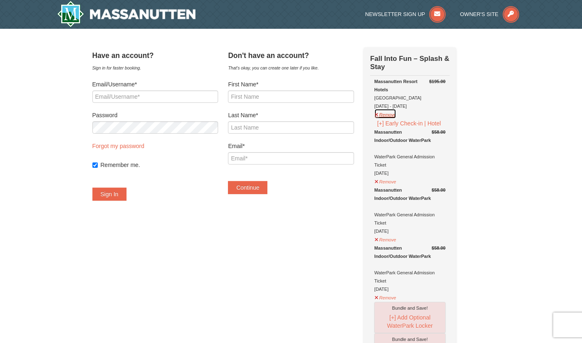
click at [397, 115] on button "Remove" at bounding box center [385, 114] width 22 height 10
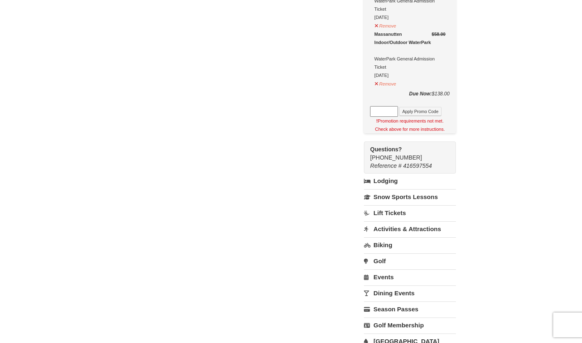
scroll to position [288, 0]
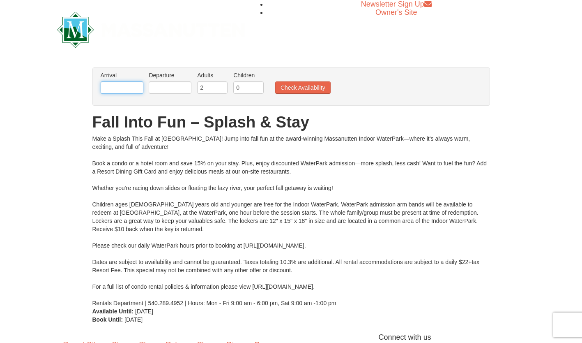
click at [139, 86] on input "text" at bounding box center [122, 87] width 43 height 12
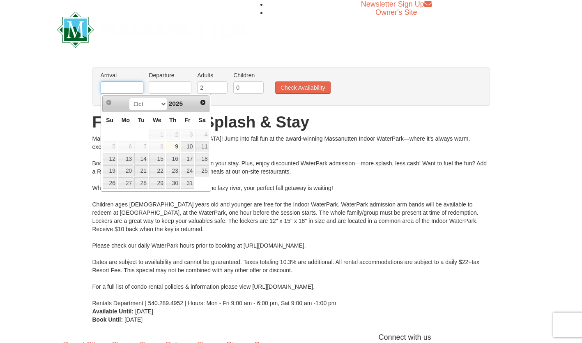
type input "[DATE]"
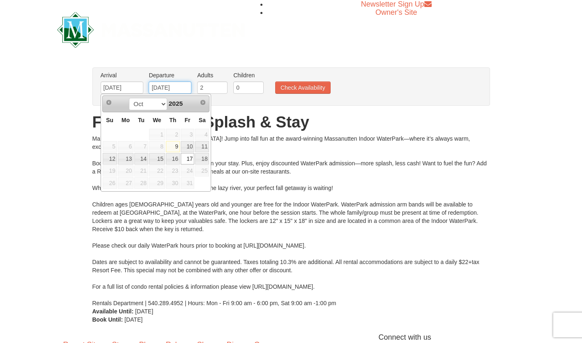
click at [181, 88] on input "[DATE]" at bounding box center [170, 87] width 43 height 12
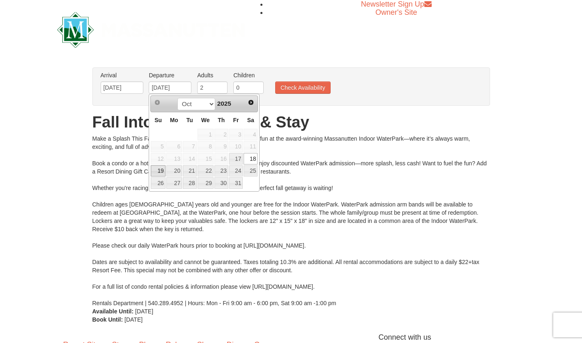
click at [162, 170] on link "19" at bounding box center [158, 171] width 14 height 12
type input "10/19/2025"
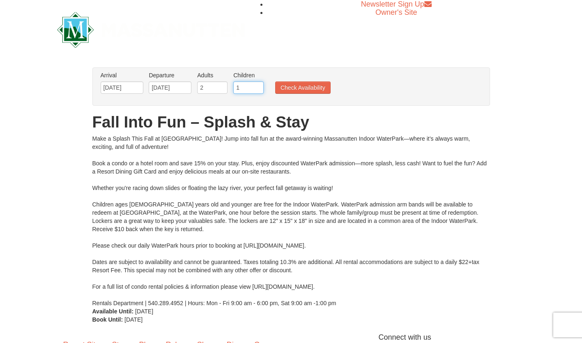
click at [258, 85] on input "1" at bounding box center [248, 87] width 30 height 12
type input "2"
click at [258, 85] on input "2" at bounding box center [248, 87] width 30 height 12
click at [318, 90] on button "Check Availability" at bounding box center [302, 87] width 55 height 12
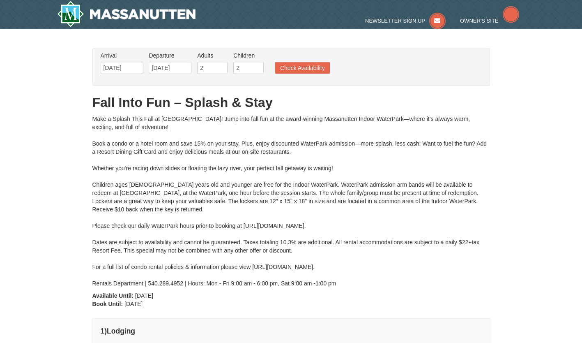
type input "[DATE]"
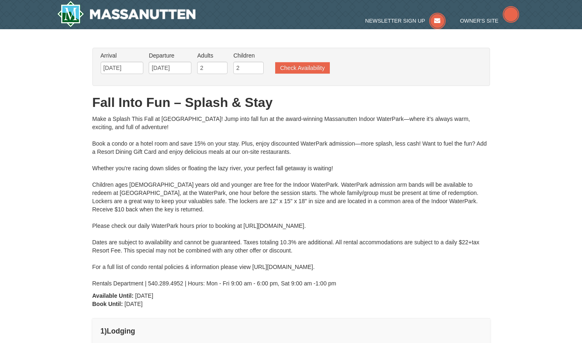
type input "[DATE]"
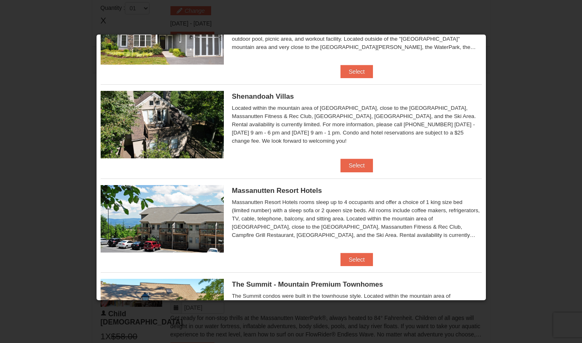
scroll to position [164, 0]
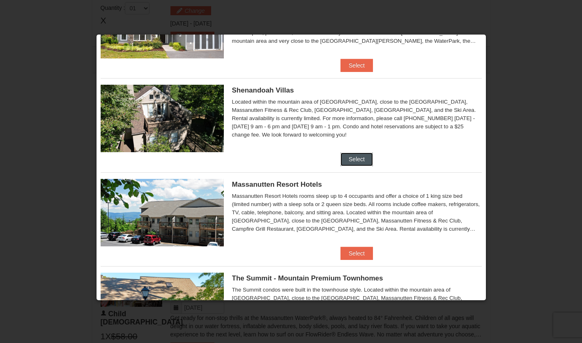
click at [355, 157] on button "Select" at bounding box center [357, 158] width 32 height 13
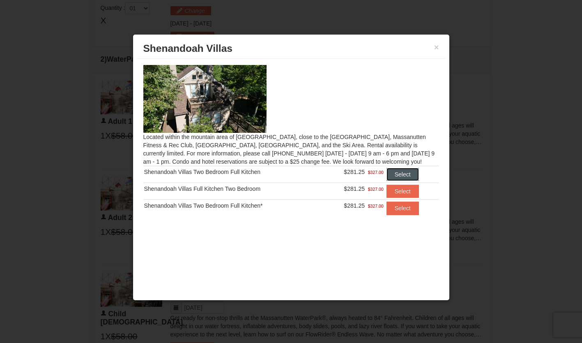
click at [397, 174] on button "Select" at bounding box center [403, 174] width 32 height 13
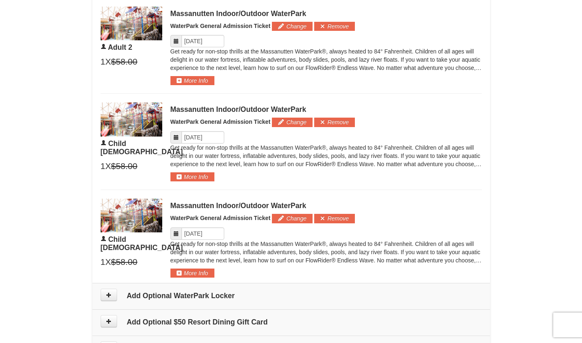
scroll to position [596, 0]
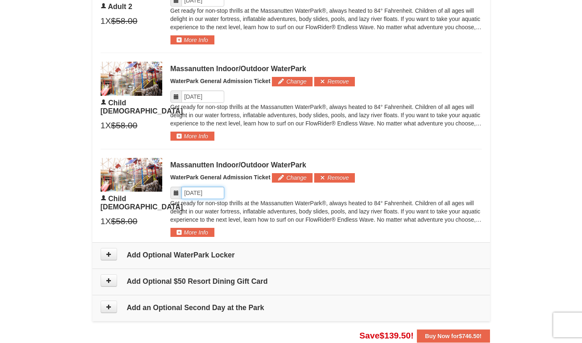
click at [216, 191] on input "Please format dates MM/DD/YYYY" at bounding box center [203, 193] width 43 height 12
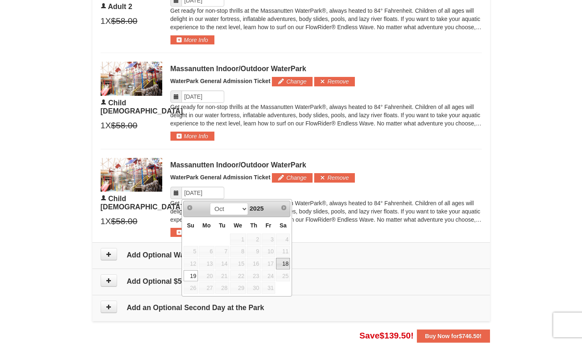
click at [284, 262] on link "18" at bounding box center [283, 264] width 14 height 12
type input "[DATE]"
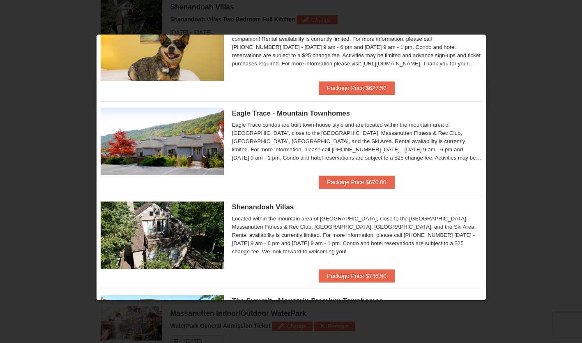
scroll to position [247, 0]
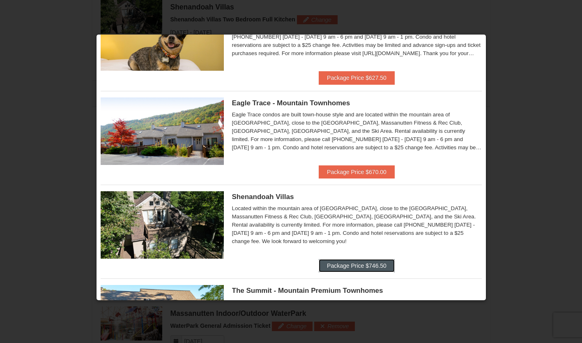
click at [350, 266] on button "Package Price $746.50" at bounding box center [357, 265] width 76 height 13
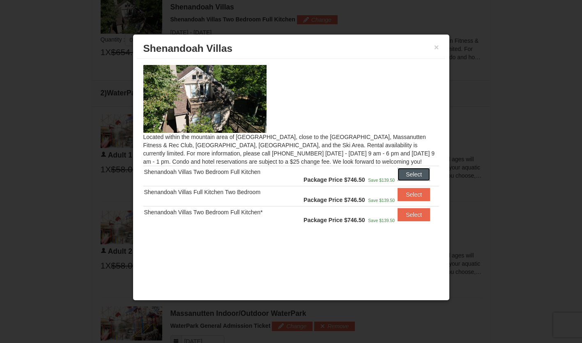
click at [403, 175] on button "Select" at bounding box center [414, 174] width 32 height 13
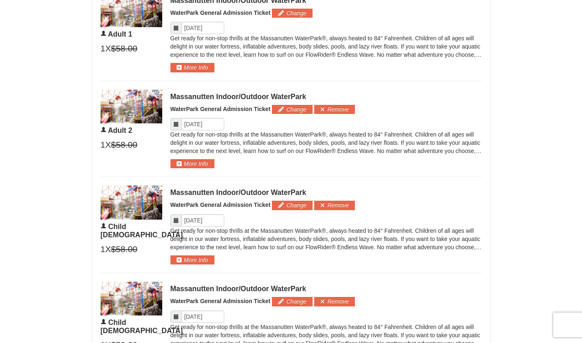
scroll to position [516, 0]
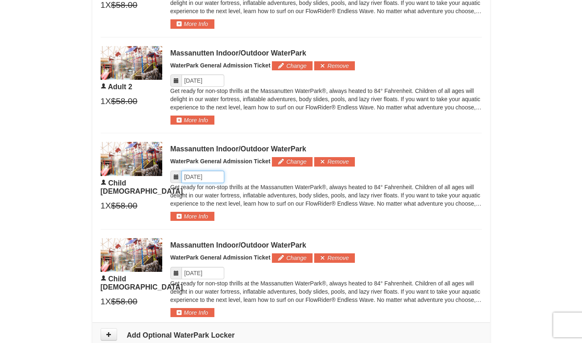
click at [192, 178] on input "Please format dates MM/DD/YYYY" at bounding box center [203, 177] width 43 height 12
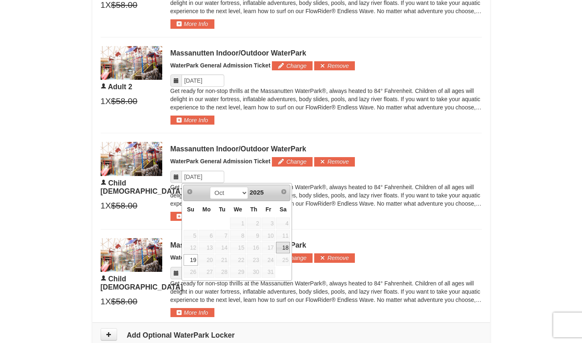
click at [284, 247] on link "18" at bounding box center [283, 248] width 14 height 12
type input "[DATE]"
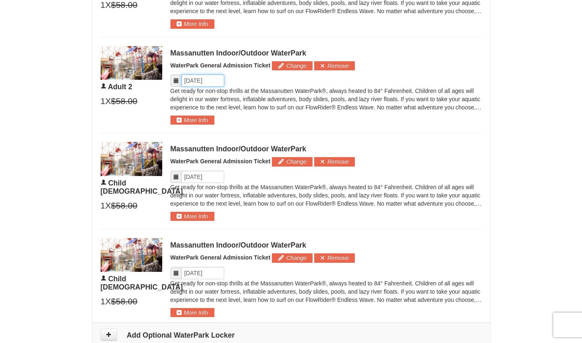
click at [197, 82] on input "Please format dates MM/DD/YYYY" at bounding box center [203, 80] width 43 height 12
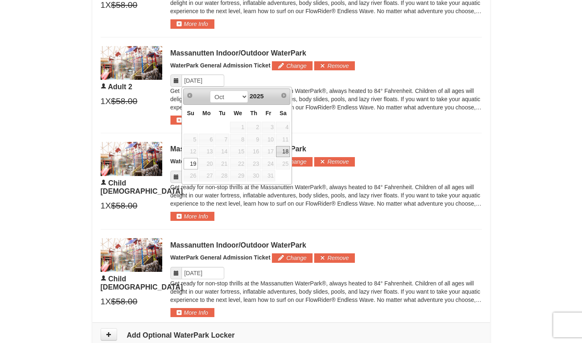
click at [280, 151] on link "18" at bounding box center [283, 152] width 14 height 12
type input "[DATE]"
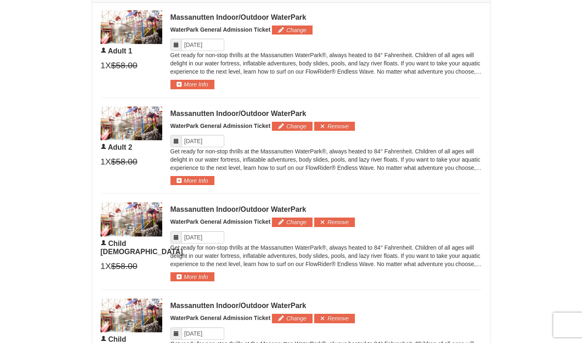
scroll to position [393, 0]
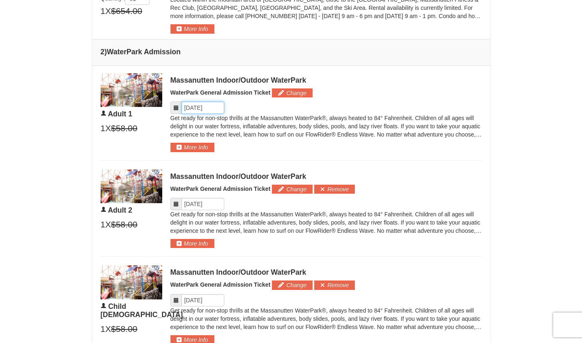
click at [215, 104] on input "Please format dates MM/DD/YYYY" at bounding box center [203, 108] width 43 height 12
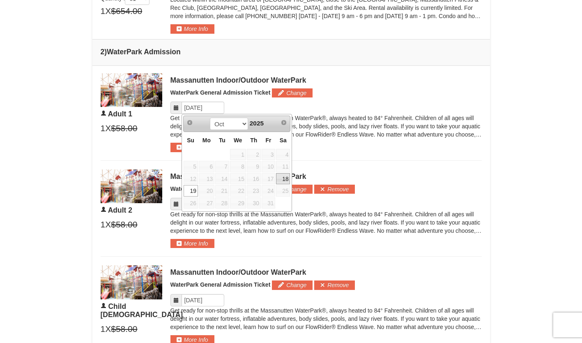
click at [283, 179] on link "18" at bounding box center [283, 179] width 14 height 12
type input "[DATE]"
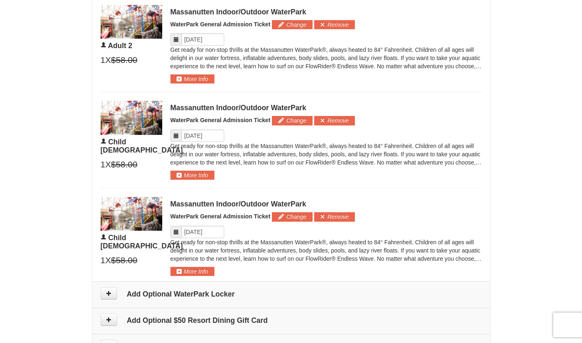
scroll to position [681, 0]
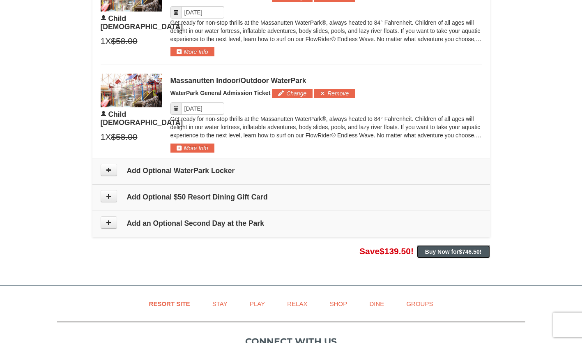
click at [446, 252] on strong "Buy Now for $746.50 !" at bounding box center [453, 251] width 57 height 7
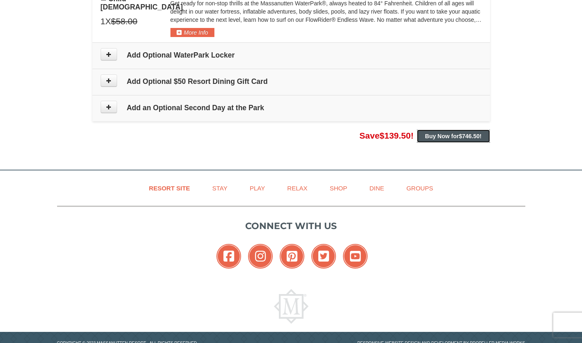
scroll to position [804, 0]
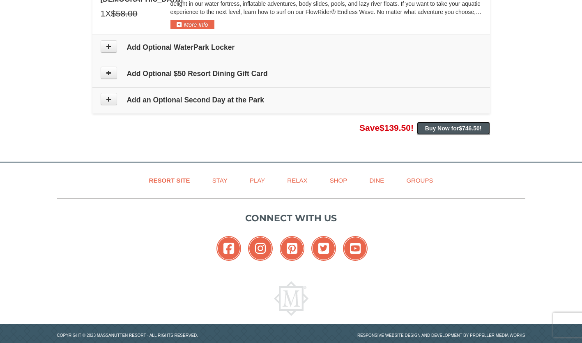
click at [459, 128] on strong "Buy Now for $746.50 !" at bounding box center [453, 128] width 57 height 7
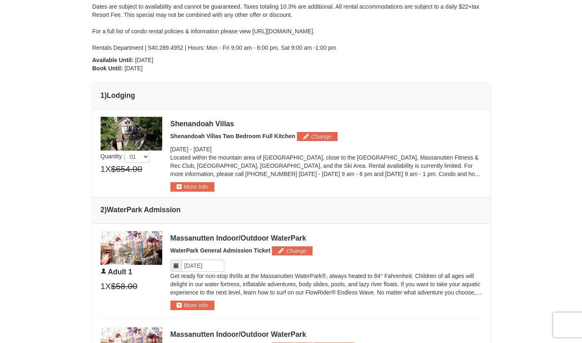
scroll to position [229, 0]
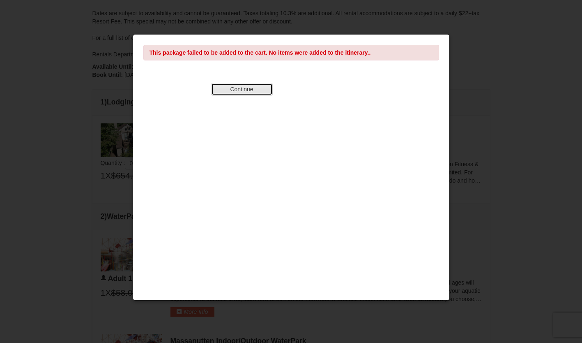
click at [250, 90] on button "Continue" at bounding box center [242, 89] width 62 height 12
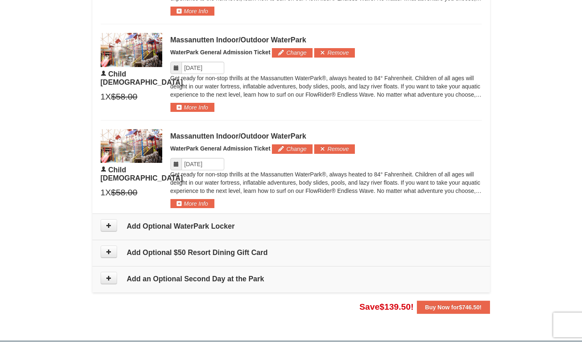
scroll to position [640, 0]
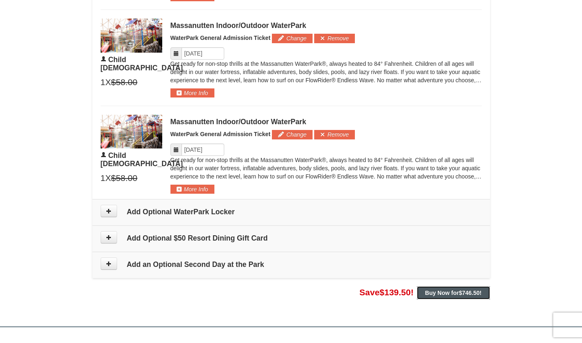
click at [441, 293] on strong "Buy Now for $746.50 !" at bounding box center [453, 292] width 57 height 7
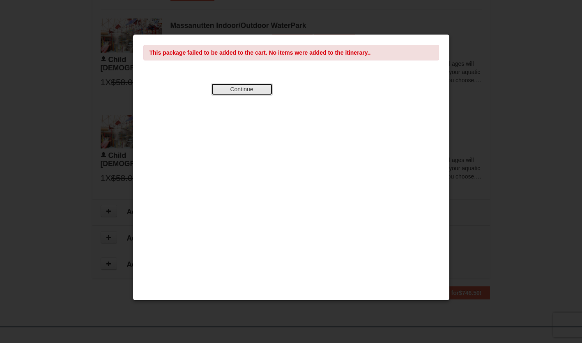
click at [261, 91] on button "Continue" at bounding box center [242, 89] width 62 height 12
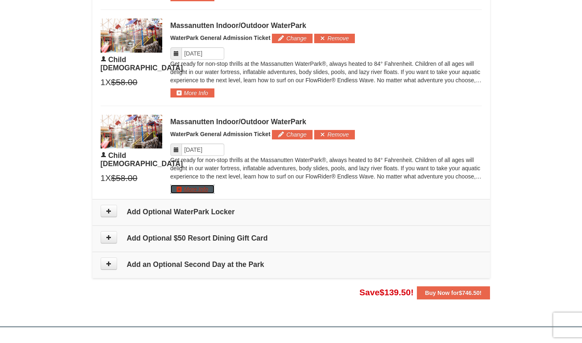
click at [210, 189] on button "More Info" at bounding box center [193, 189] width 44 height 9
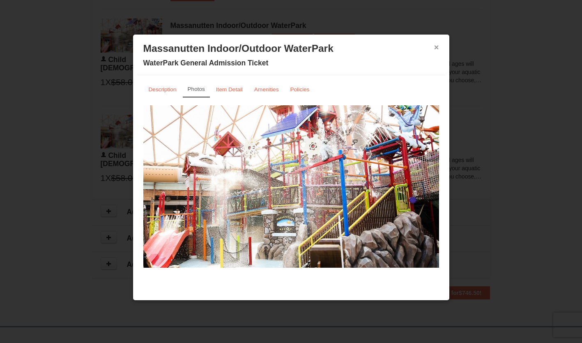
click at [436, 47] on button "×" at bounding box center [436, 47] width 5 height 8
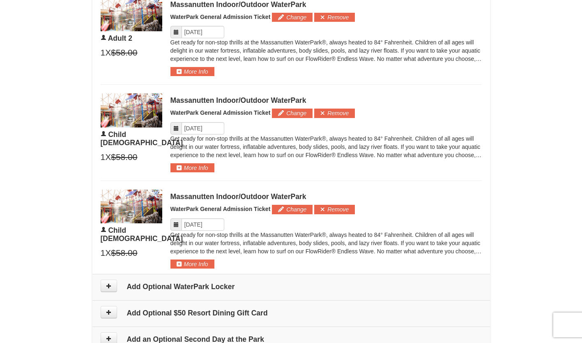
scroll to position [722, 0]
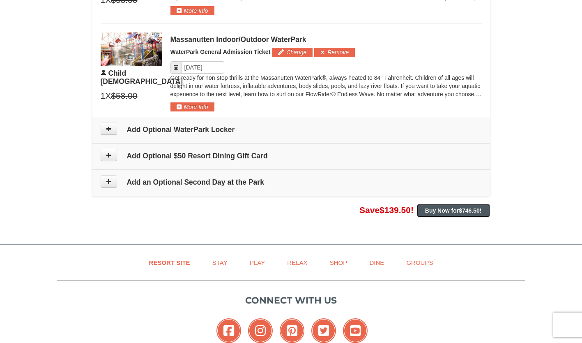
click at [461, 208] on span "$746.50" at bounding box center [469, 210] width 21 height 7
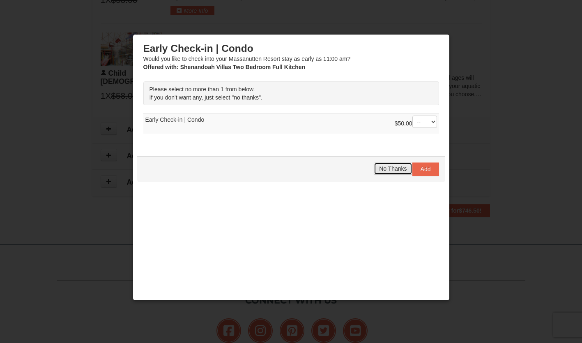
click at [383, 166] on span "No Thanks" at bounding box center [393, 168] width 28 height 7
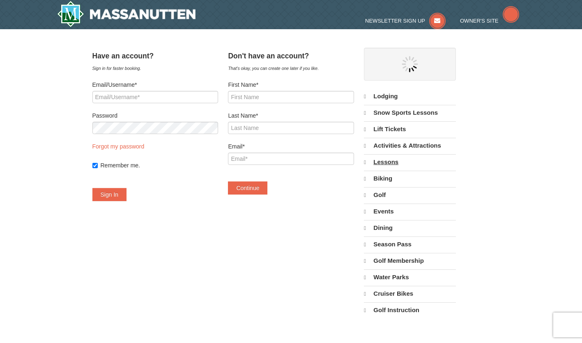
select select "10"
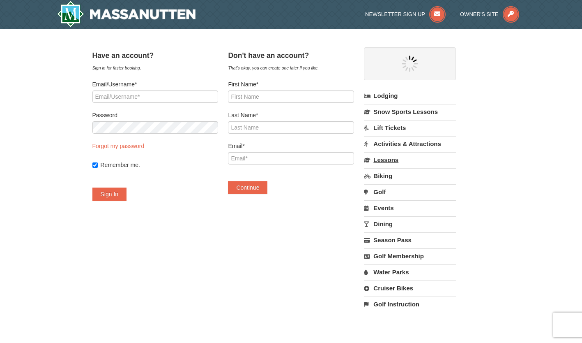
select select "10"
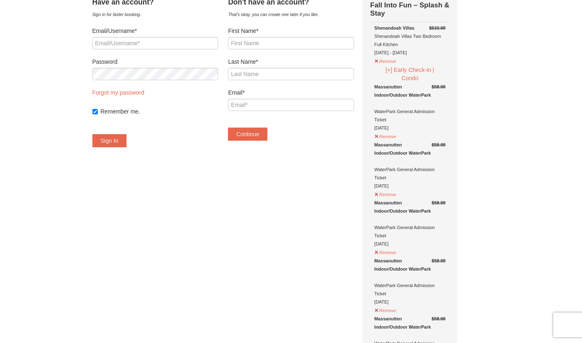
scroll to position [52, 0]
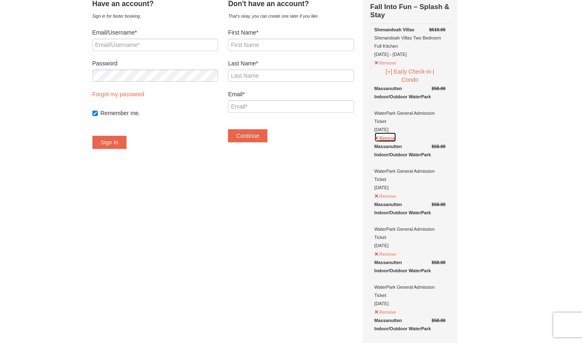
click at [386, 138] on button "Remove" at bounding box center [385, 137] width 22 height 10
click at [391, 139] on button "Remove" at bounding box center [385, 137] width 22 height 10
click at [386, 196] on button "Remove" at bounding box center [385, 195] width 22 height 10
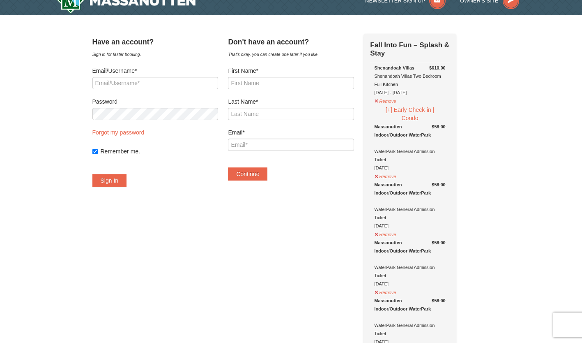
scroll to position [0, 0]
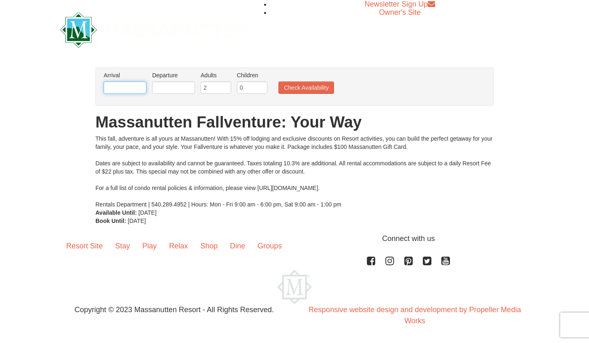
click at [136, 83] on input "text" at bounding box center [125, 87] width 43 height 12
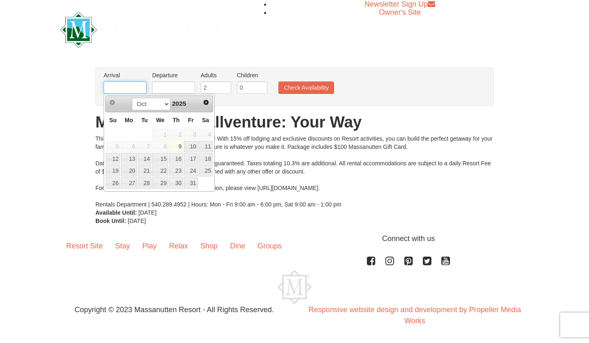
type input "[DATE]"
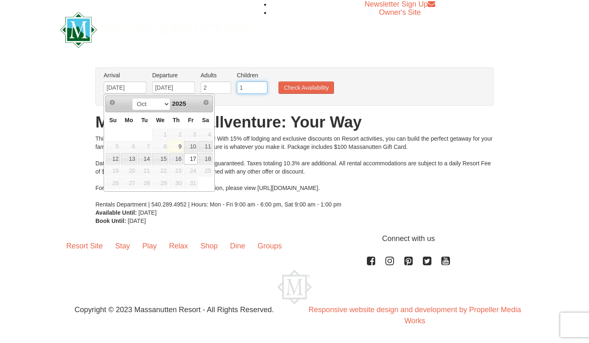
click at [259, 84] on input "1" at bounding box center [252, 87] width 30 height 12
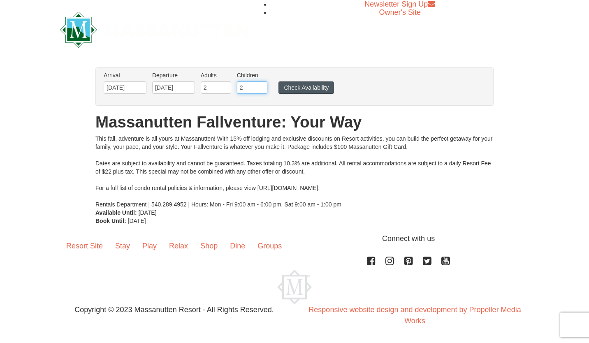
drag, startPoint x: 259, startPoint y: 84, endPoint x: 288, endPoint y: 86, distance: 28.8
type input "2"
click at [260, 84] on input "2" at bounding box center [252, 87] width 30 height 12
click at [306, 84] on button "Check Availability" at bounding box center [305, 87] width 55 height 12
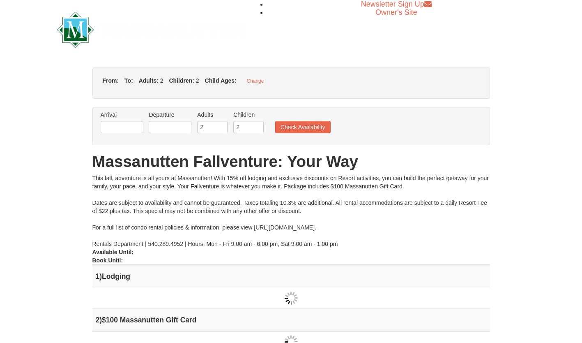
type input "[DATE]"
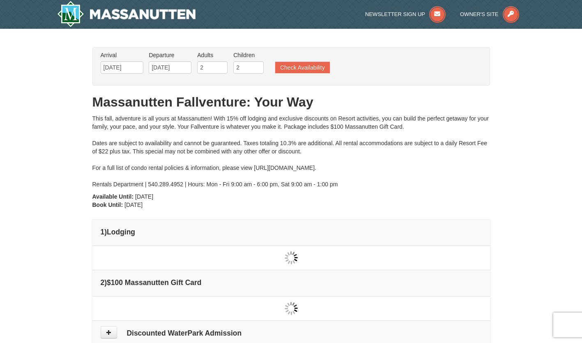
type input "[DATE]"
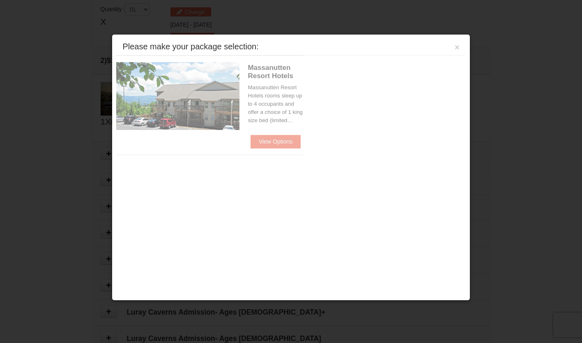
scroll to position [251, 0]
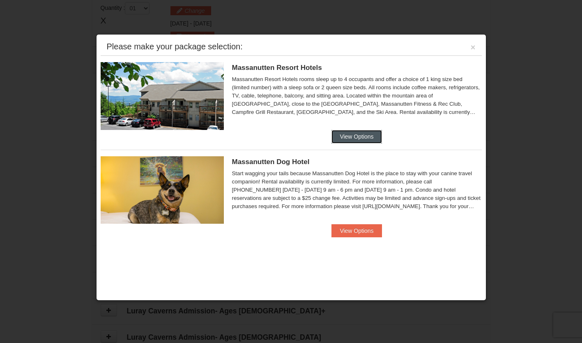
click at [356, 137] on button "View Options" at bounding box center [357, 136] width 50 height 13
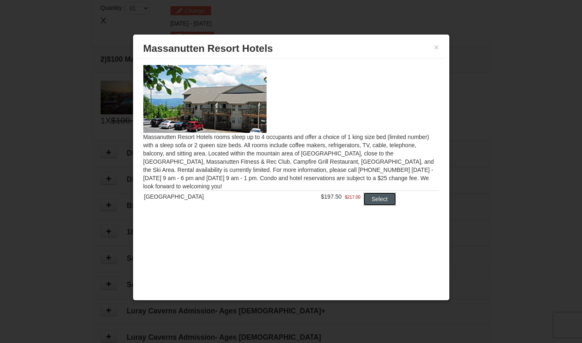
click at [370, 201] on button "Select" at bounding box center [380, 198] width 32 height 13
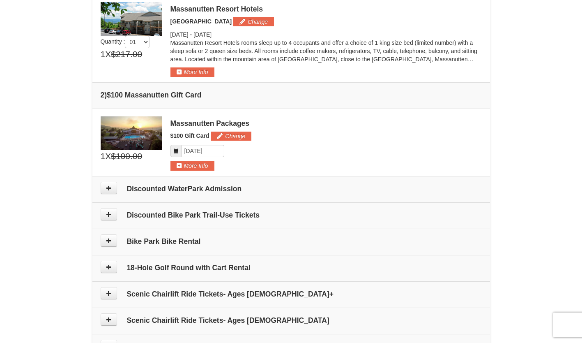
scroll to position [210, 0]
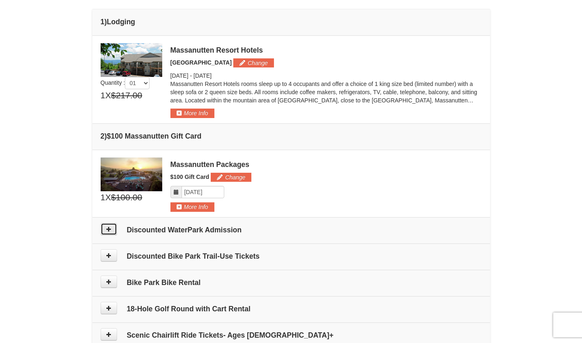
click at [114, 227] on button at bounding box center [109, 229] width 16 height 12
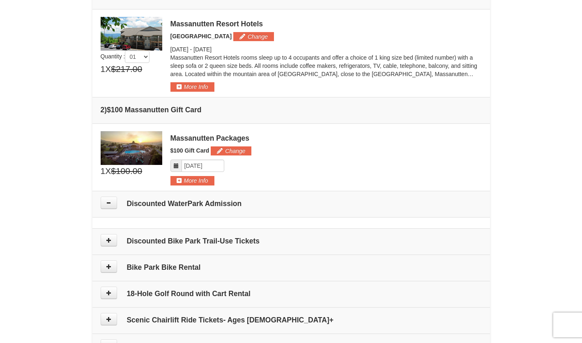
scroll to position [222, 0]
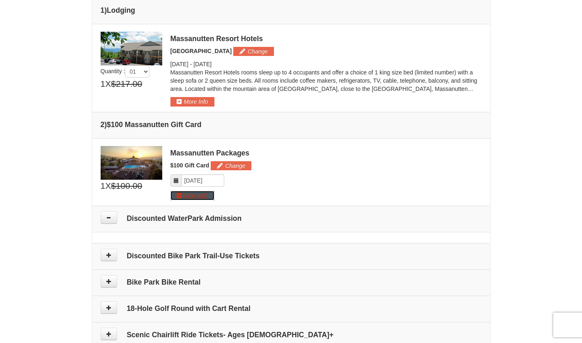
click at [181, 198] on button "More Info" at bounding box center [193, 195] width 44 height 9
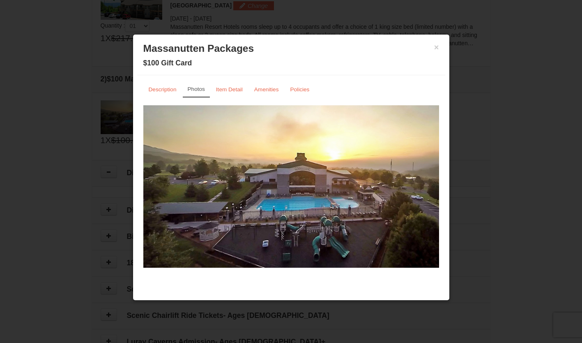
scroll to position [345, 0]
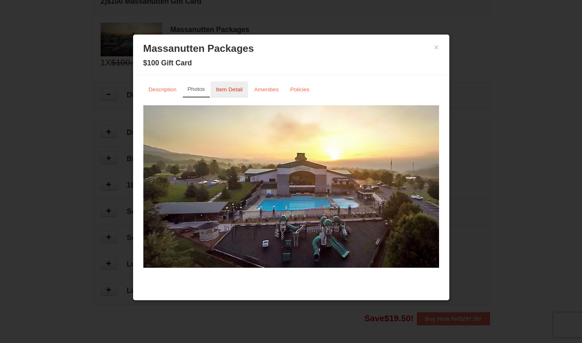
click at [226, 88] on small "Item Detail" at bounding box center [229, 89] width 27 height 6
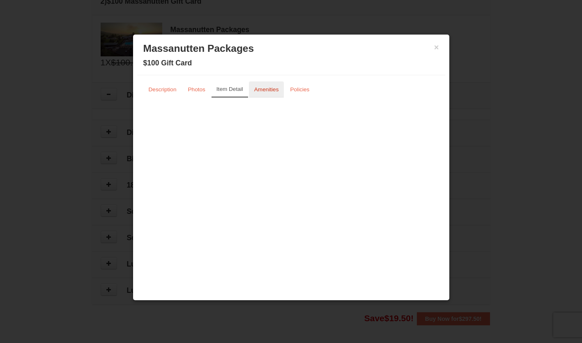
click at [271, 89] on small "Amenities" at bounding box center [266, 89] width 25 height 6
click at [436, 48] on button "×" at bounding box center [436, 47] width 5 height 8
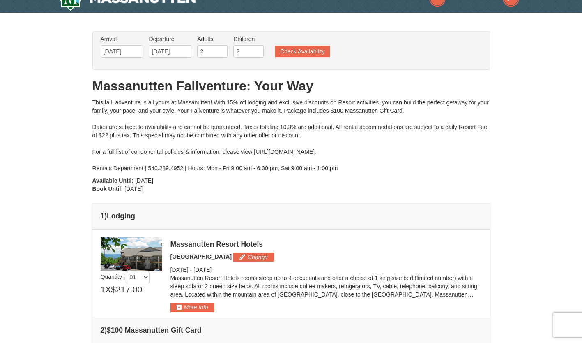
scroll to position [0, 0]
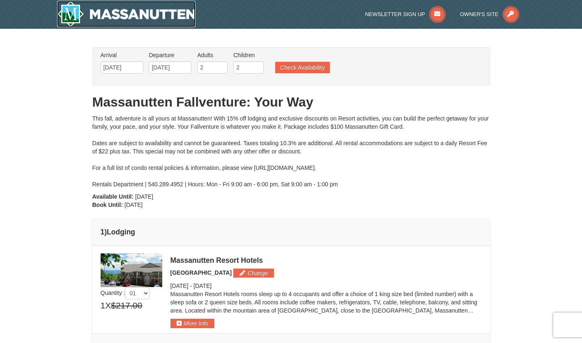
click at [122, 17] on img at bounding box center [126, 14] width 139 height 26
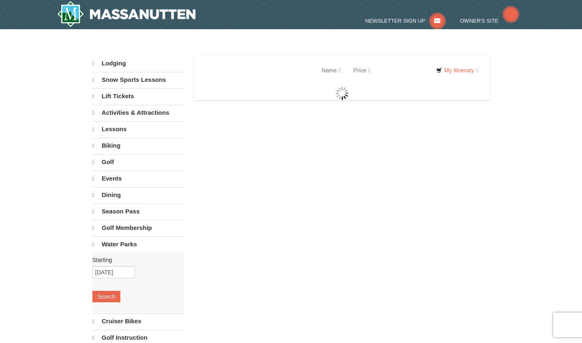
select select "10"
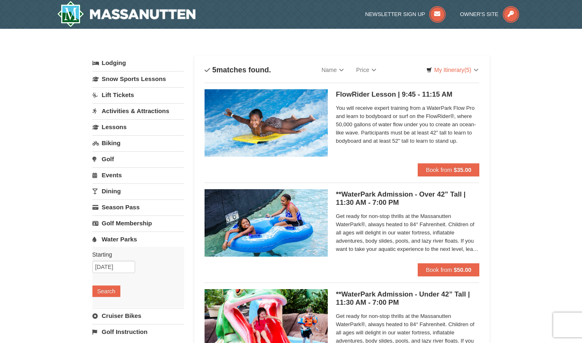
select select "10"
